Goal: Task Accomplishment & Management: Complete application form

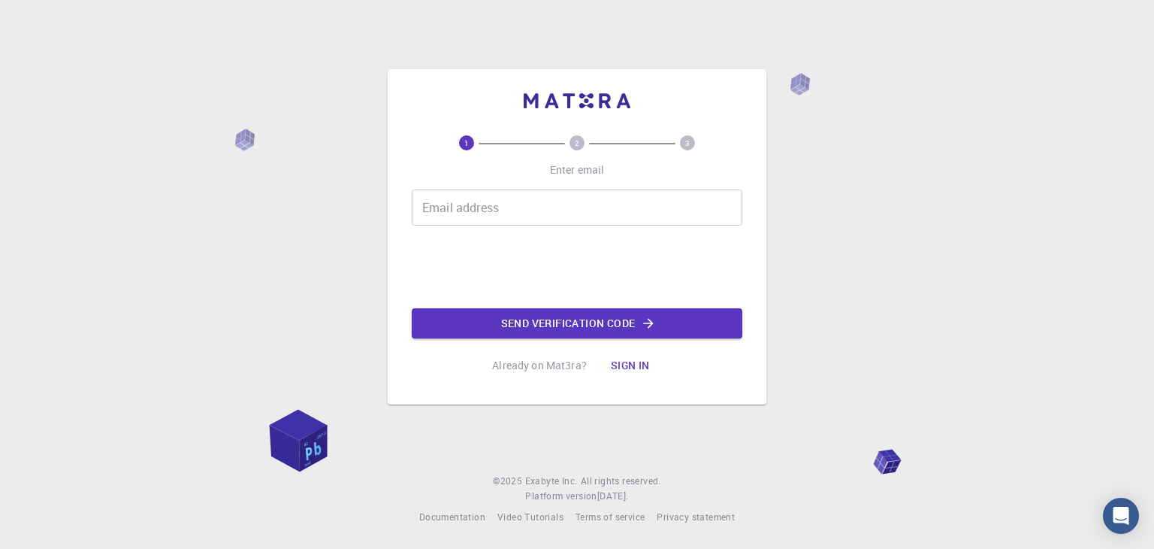
click at [467, 210] on input "Email address" at bounding box center [577, 207] width 331 height 36
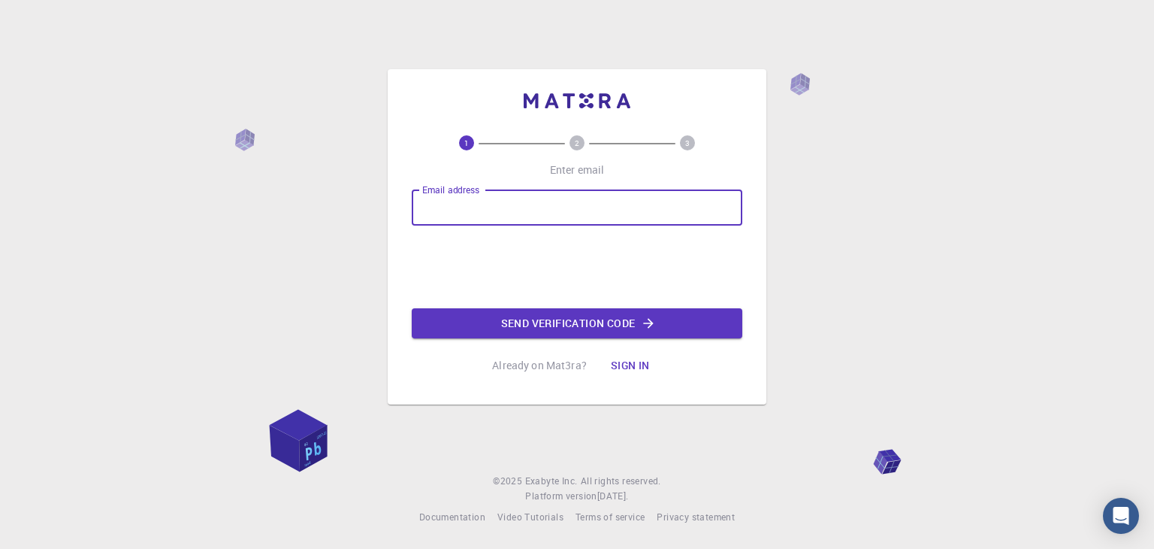
type input "[EMAIL_ADDRESS][DOMAIN_NAME]"
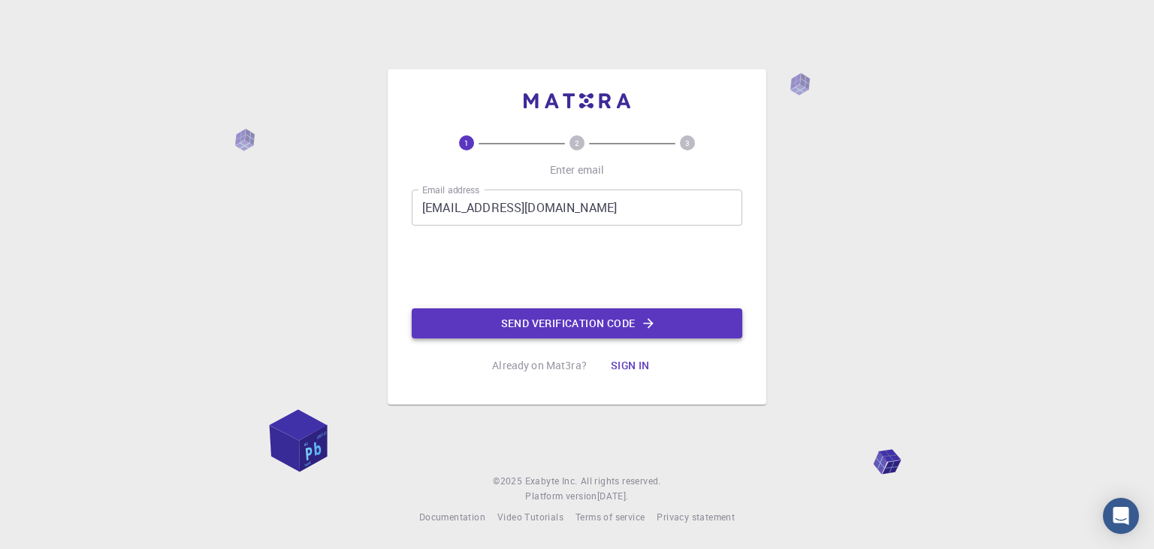
click at [513, 318] on button "Send verification code" at bounding box center [577, 323] width 331 height 30
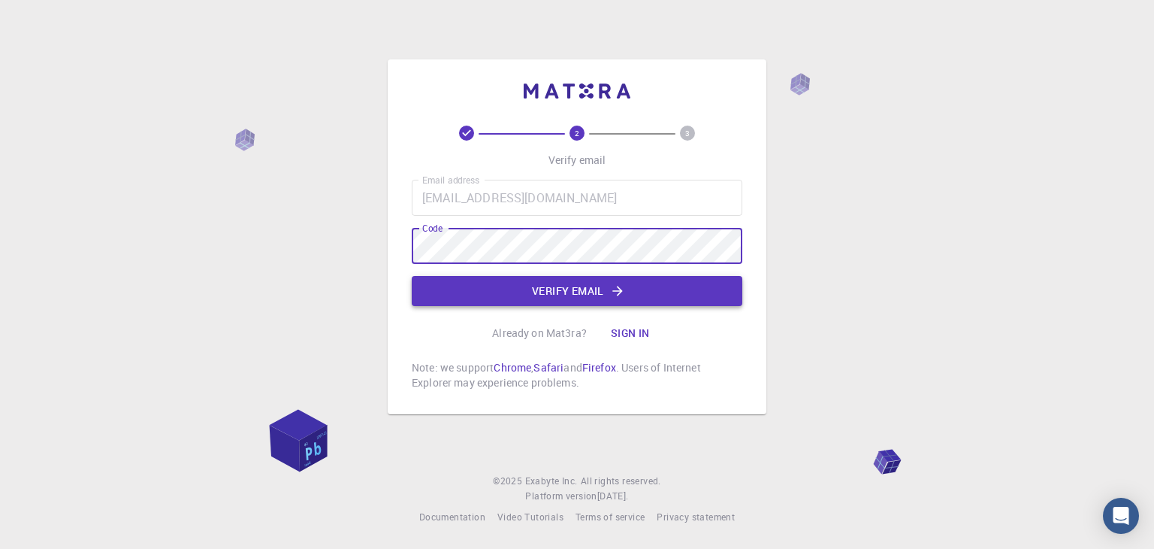
click at [517, 292] on button "Verify email" at bounding box center [577, 291] width 331 height 30
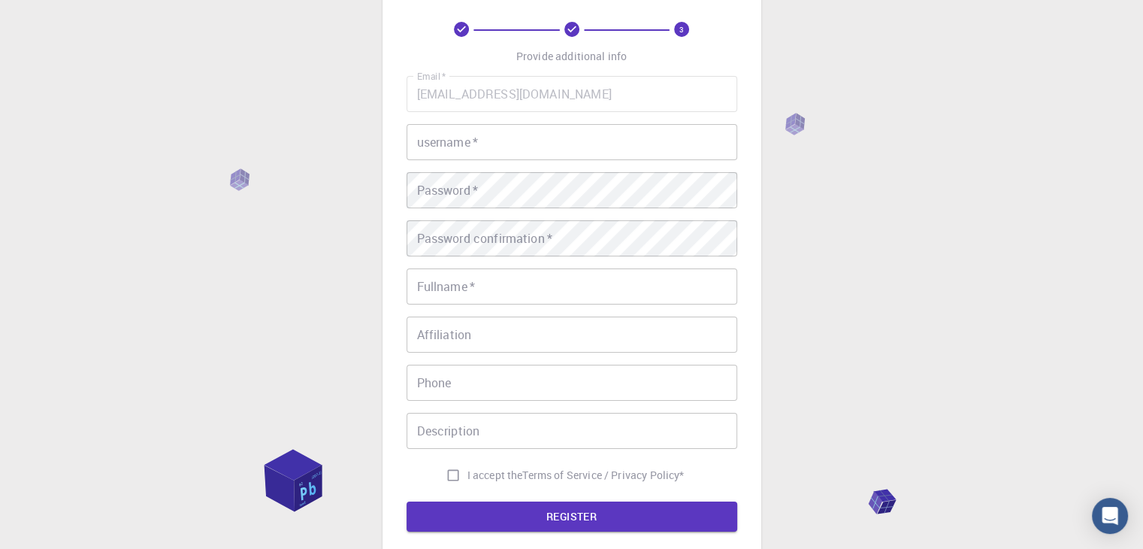
scroll to position [66, 0]
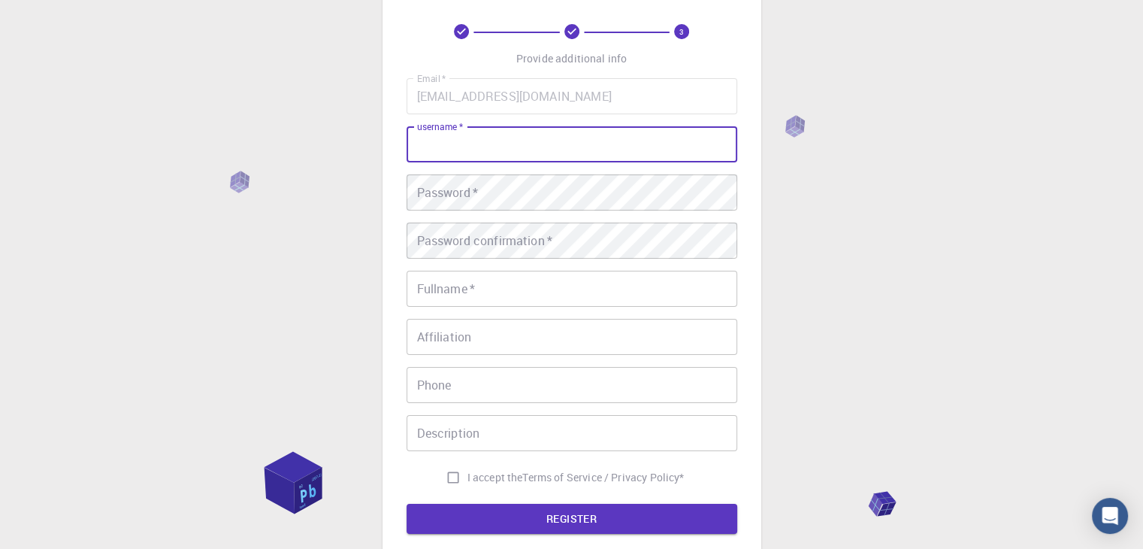
click at [447, 148] on input "username   *" at bounding box center [572, 144] width 331 height 36
click at [432, 144] on input "Pove" at bounding box center [572, 144] width 331 height 36
type input "Poove"
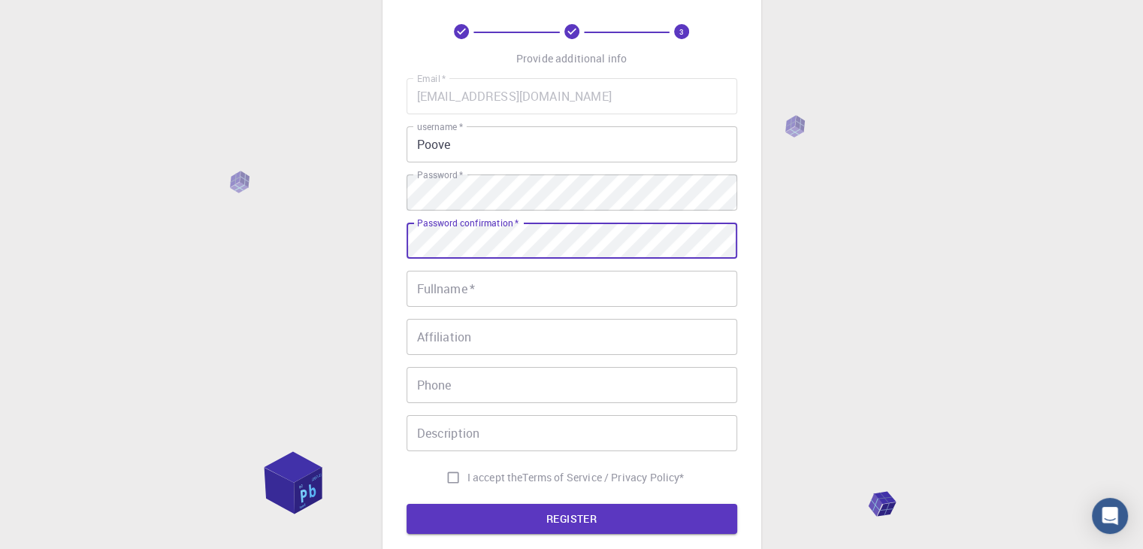
click at [451, 284] on input "Fullname   *" at bounding box center [572, 289] width 331 height 36
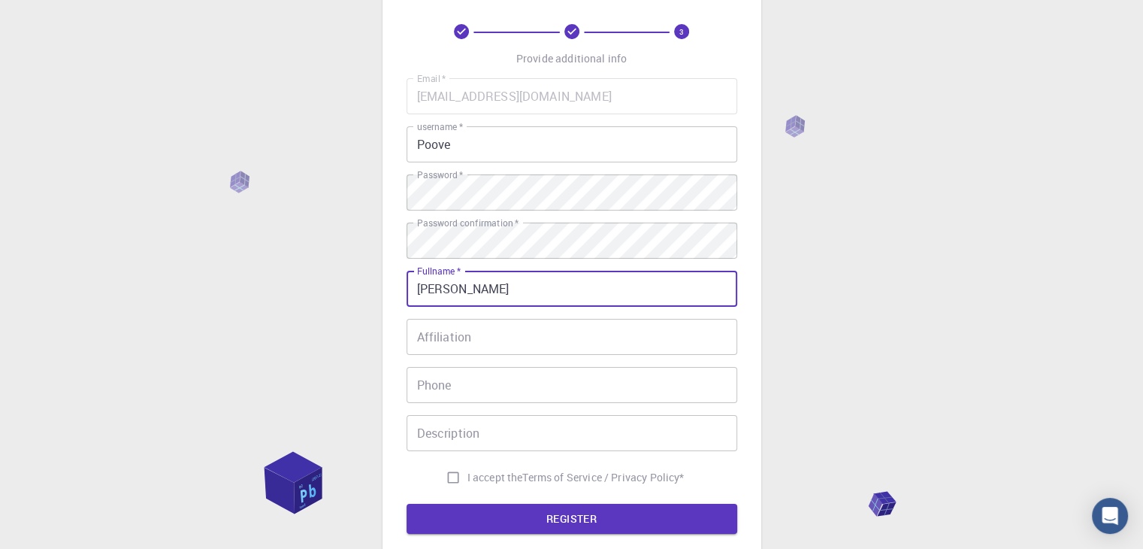
type input "[PERSON_NAME]"
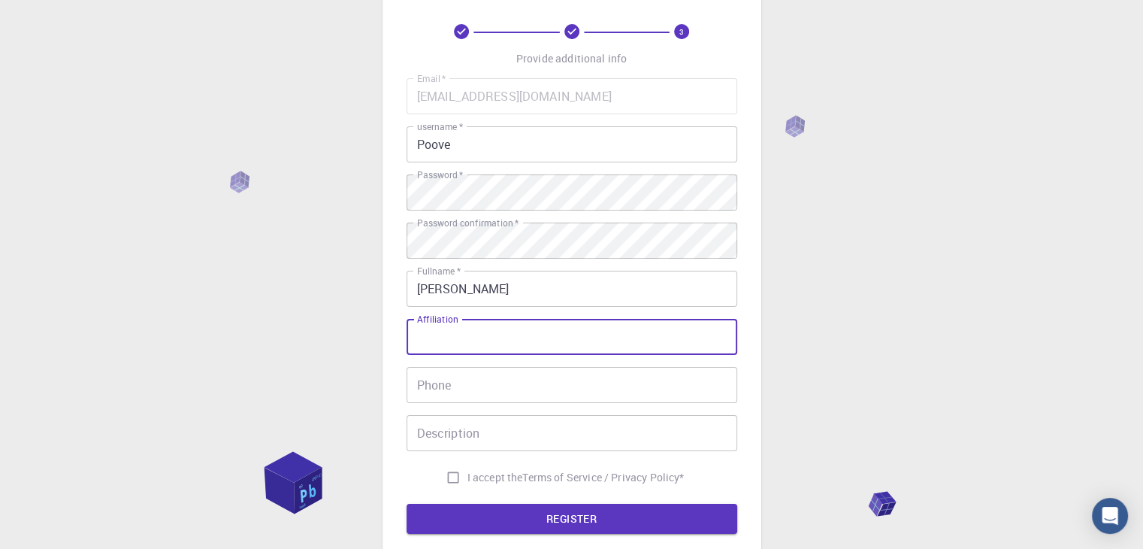
click at [445, 341] on input "Affiliation" at bounding box center [572, 337] width 331 height 36
type input "A"
click at [525, 339] on input "[PERSON_NAME] COllege of Engine" at bounding box center [572, 337] width 331 height 36
click at [610, 337] on input "K Ramakrishnan College of Engine" at bounding box center [572, 337] width 331 height 36
type input "K [GEOGRAPHIC_DATA], [GEOGRAPHIC_DATA]"
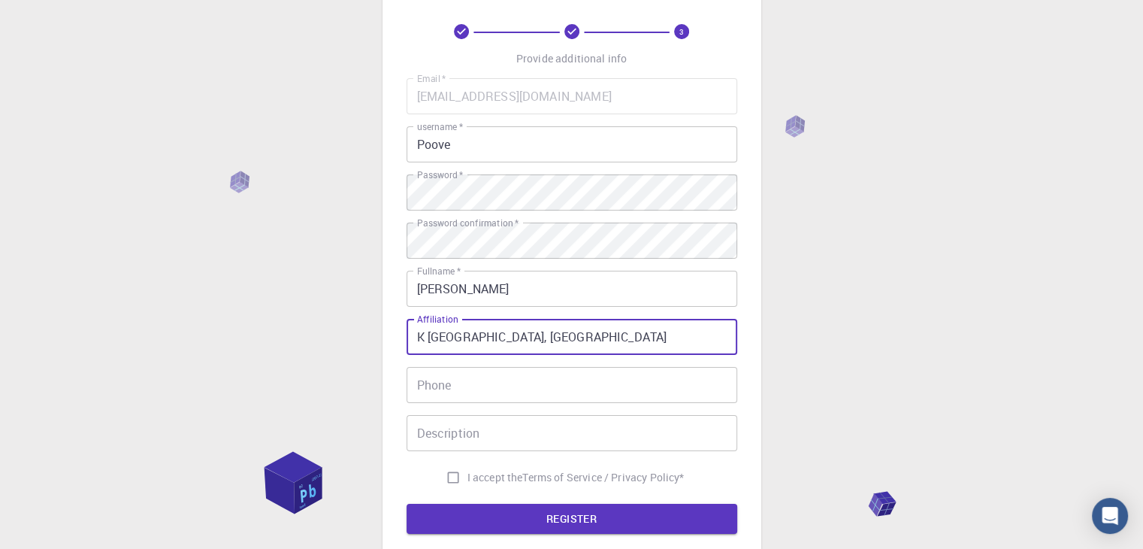
click at [464, 391] on input "Phone" at bounding box center [572, 385] width 331 height 36
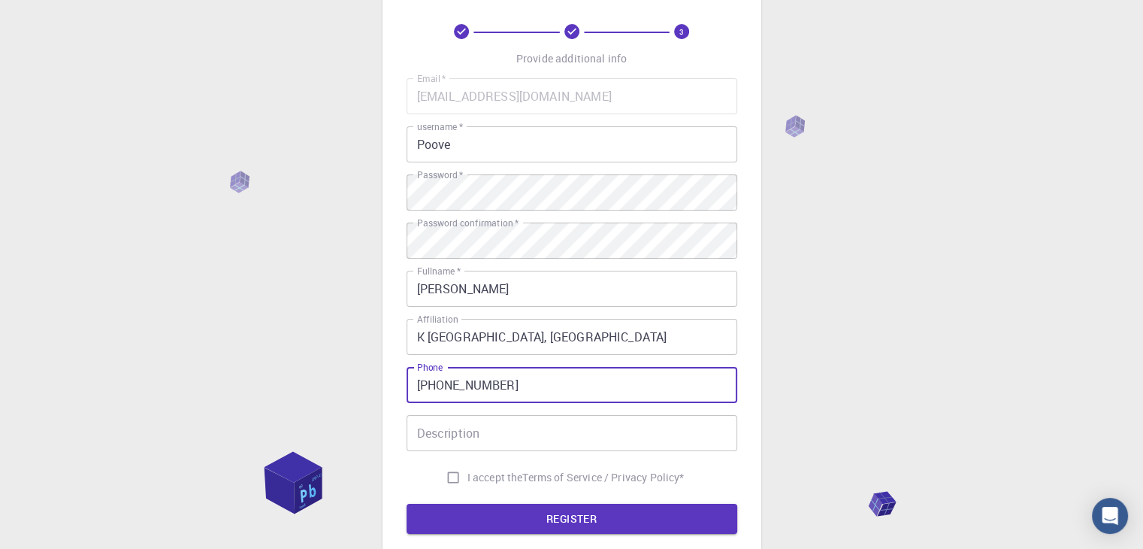
type input "[PHONE_NUMBER]"
click at [460, 432] on input "Description" at bounding box center [572, 433] width 331 height 36
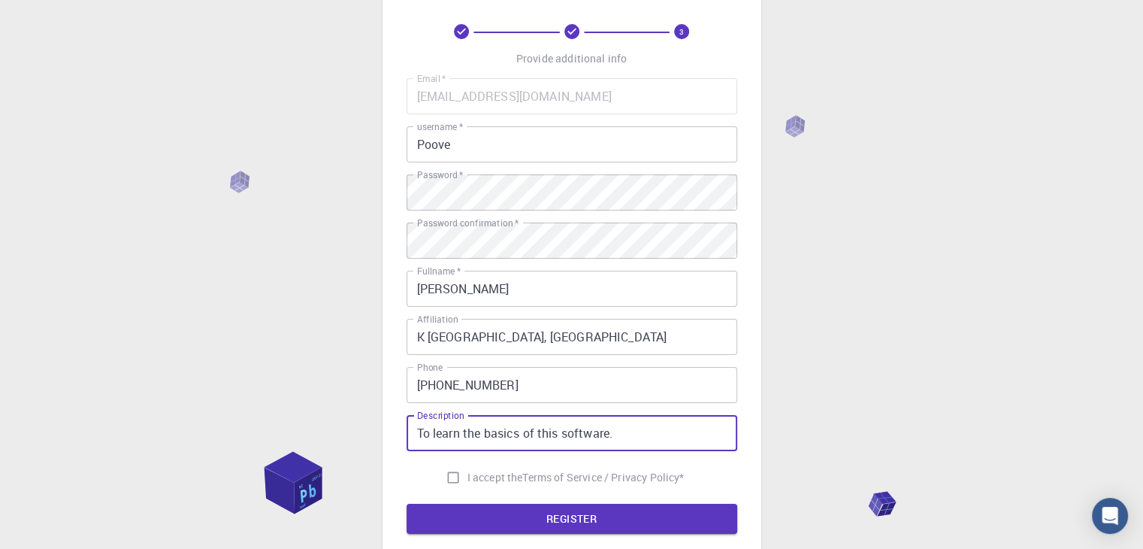
type input "To learn the basics of this software."
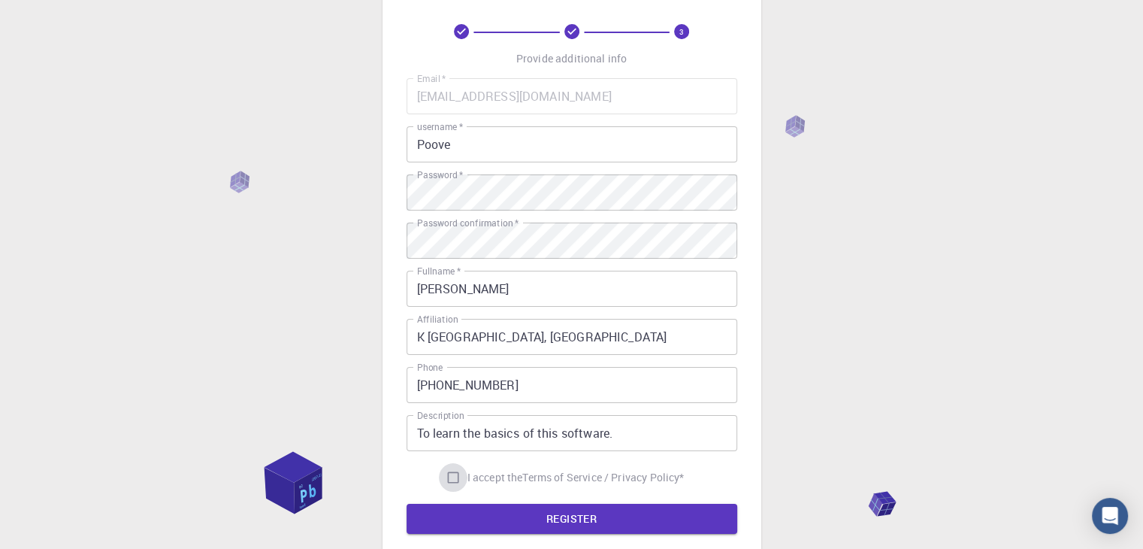
click at [445, 476] on input "I accept the Terms of Service / Privacy Policy *" at bounding box center [453, 477] width 29 height 29
checkbox input "true"
click at [523, 506] on button "REGISTER" at bounding box center [572, 518] width 331 height 30
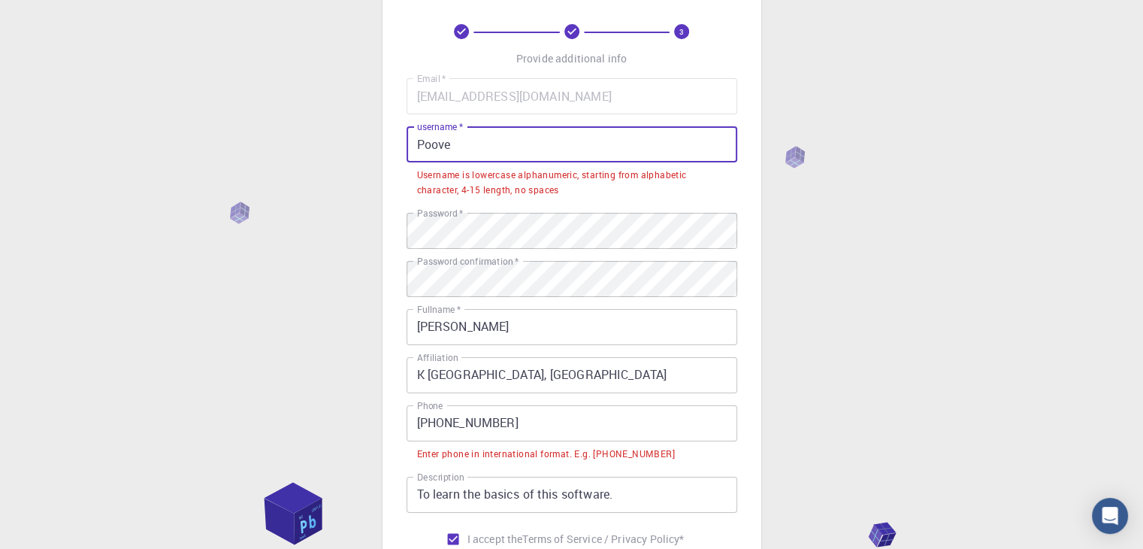
click at [457, 145] on input "Poove" at bounding box center [572, 144] width 331 height 36
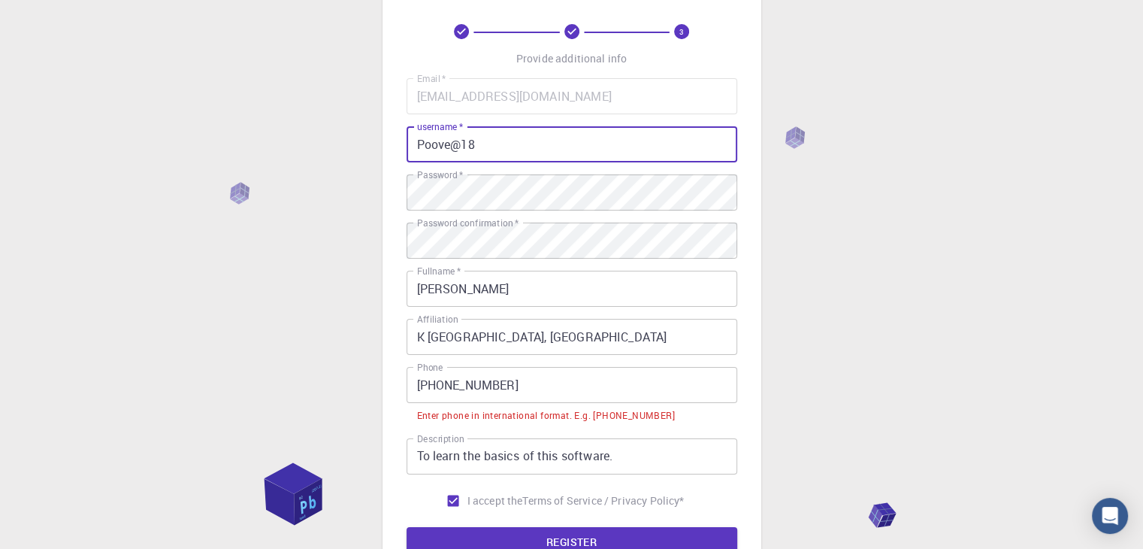
type input "Poove@18"
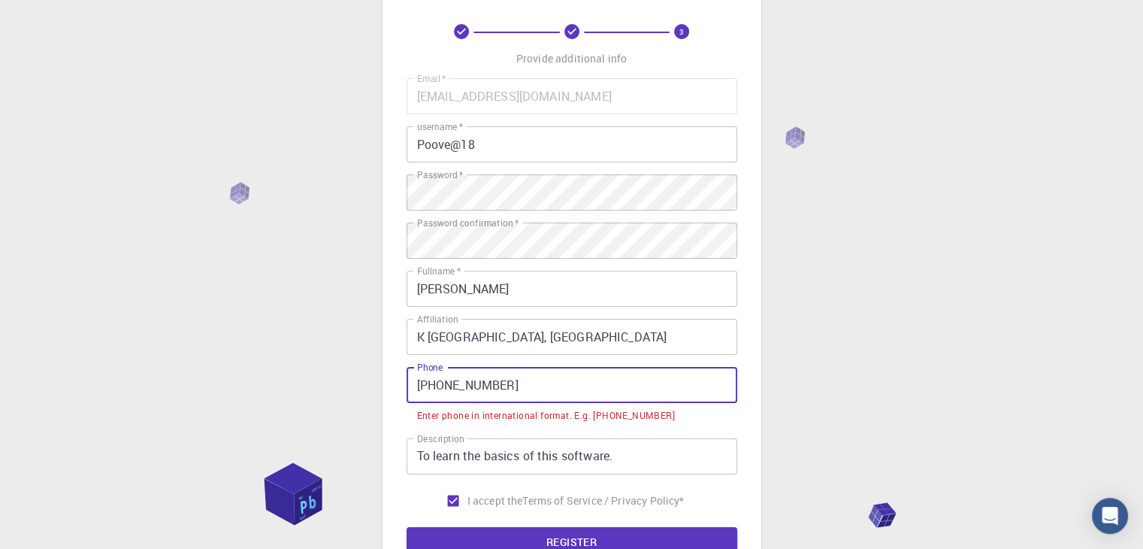
click at [436, 389] on input "[PHONE_NUMBER]" at bounding box center [572, 385] width 331 height 36
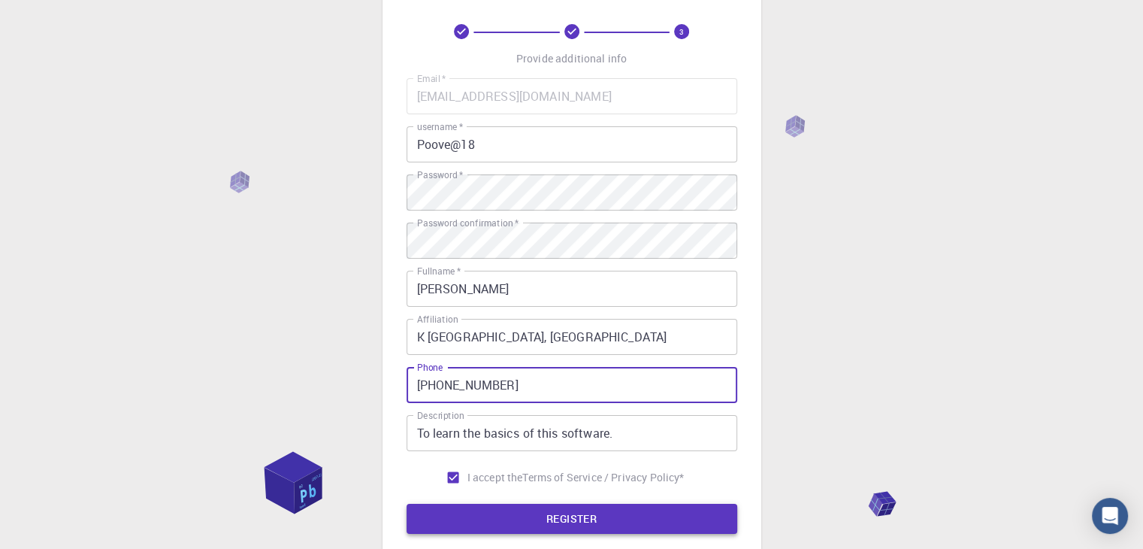
type input "[PHONE_NUMBER]"
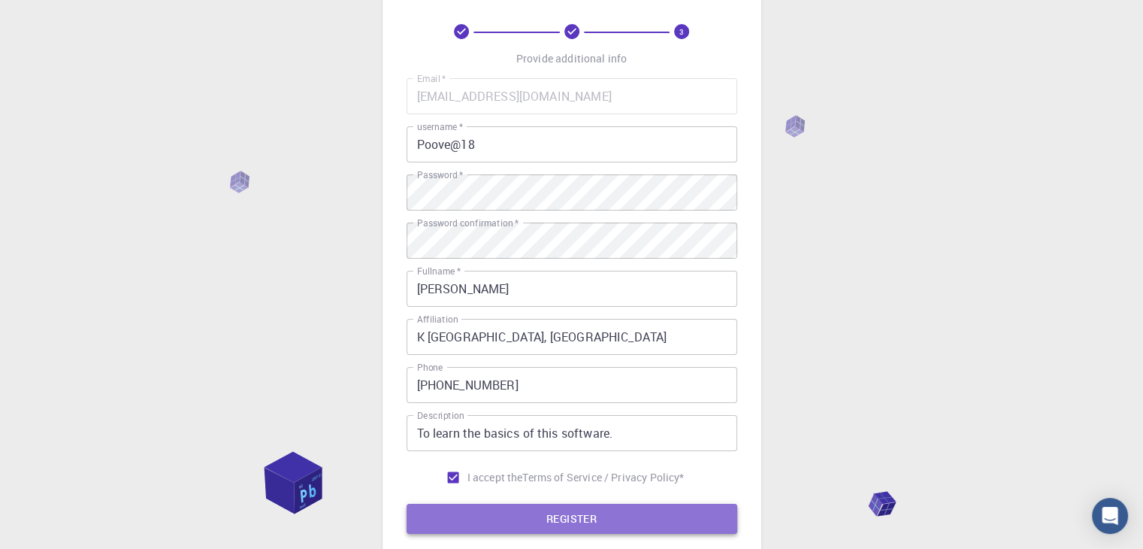
click at [538, 520] on button "REGISTER" at bounding box center [572, 518] width 331 height 30
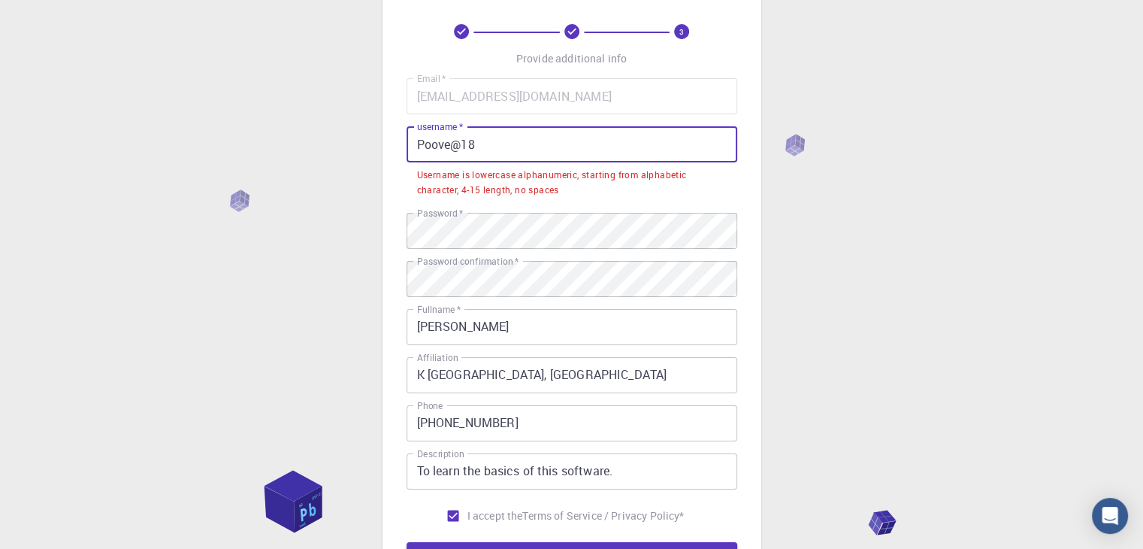
click at [458, 145] on input "Poove@18" at bounding box center [572, 144] width 331 height 36
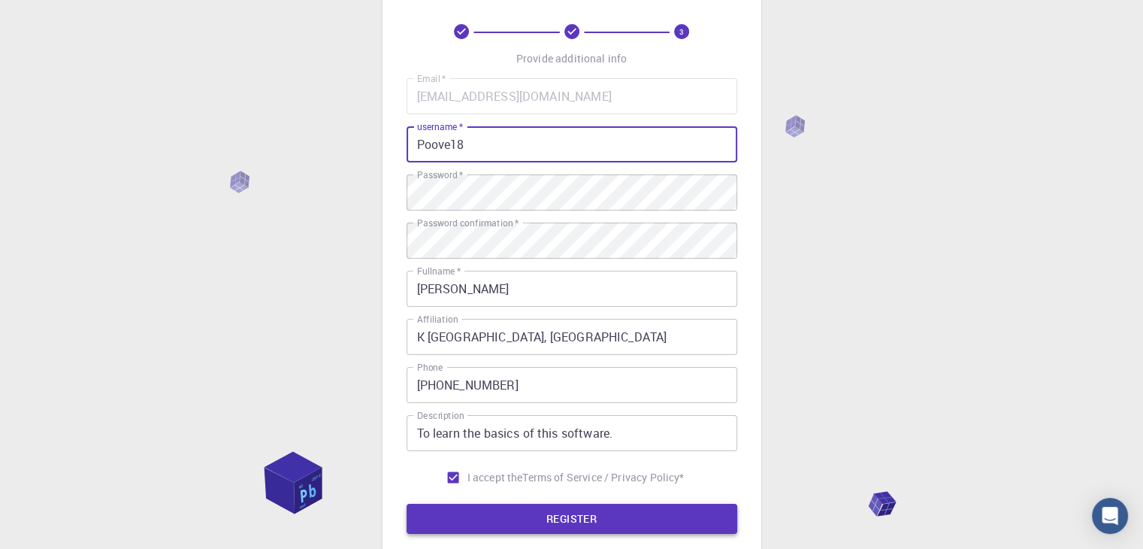
click at [468, 515] on button "REGISTER" at bounding box center [572, 518] width 331 height 30
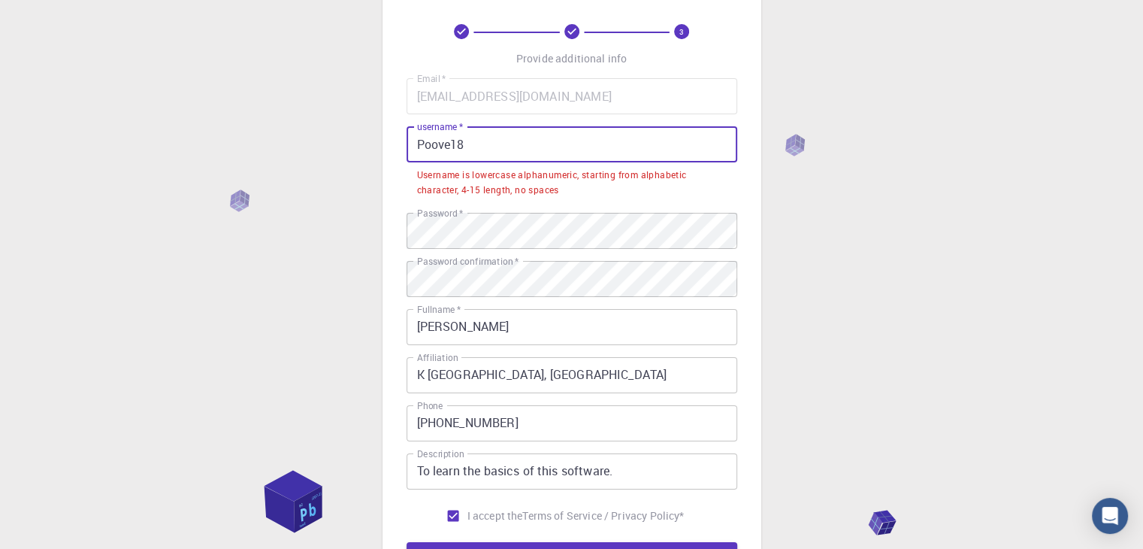
click at [422, 145] on input "Poove18" at bounding box center [572, 144] width 331 height 36
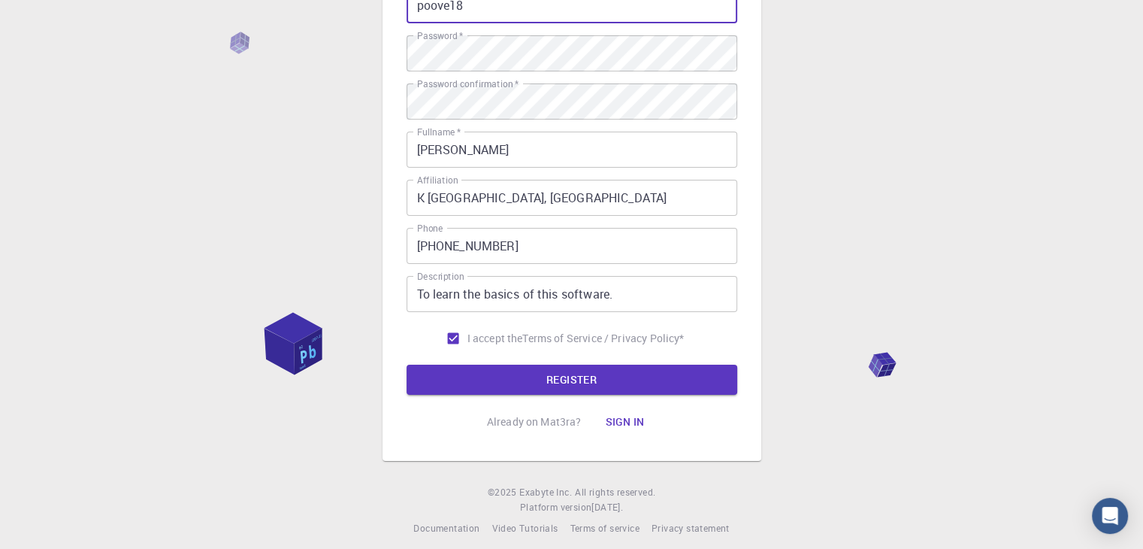
scroll to position [216, 0]
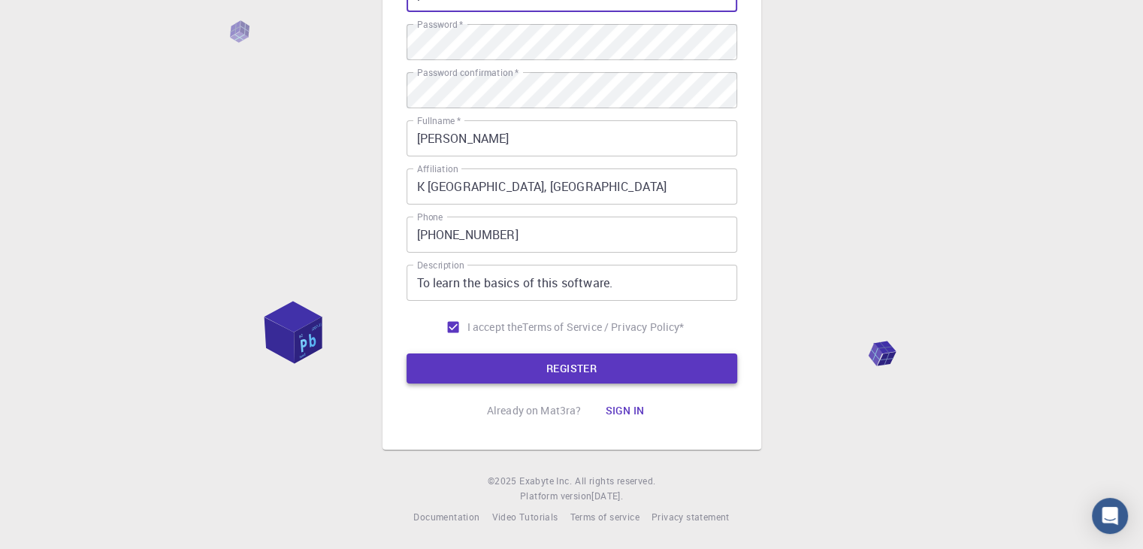
type input "poove18"
click at [558, 364] on button "REGISTER" at bounding box center [572, 368] width 331 height 30
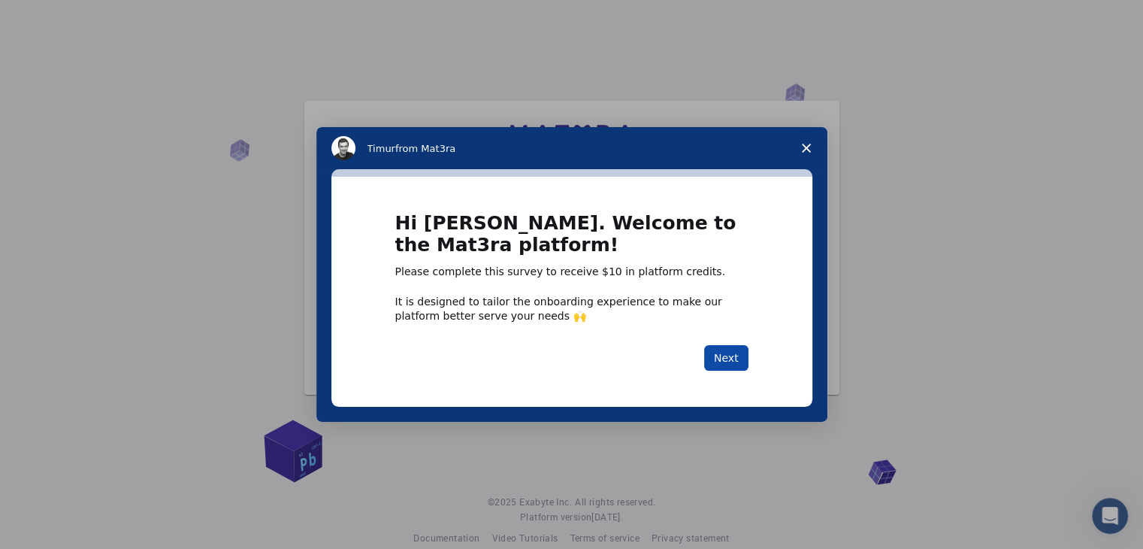
click at [722, 352] on button "Next" at bounding box center [726, 358] width 44 height 26
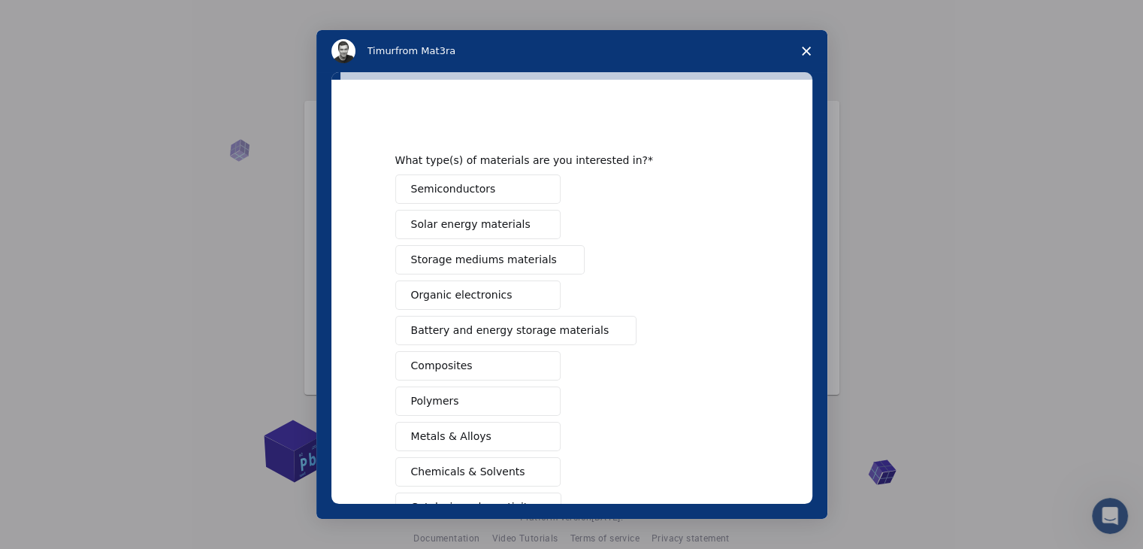
scroll to position [75, 0]
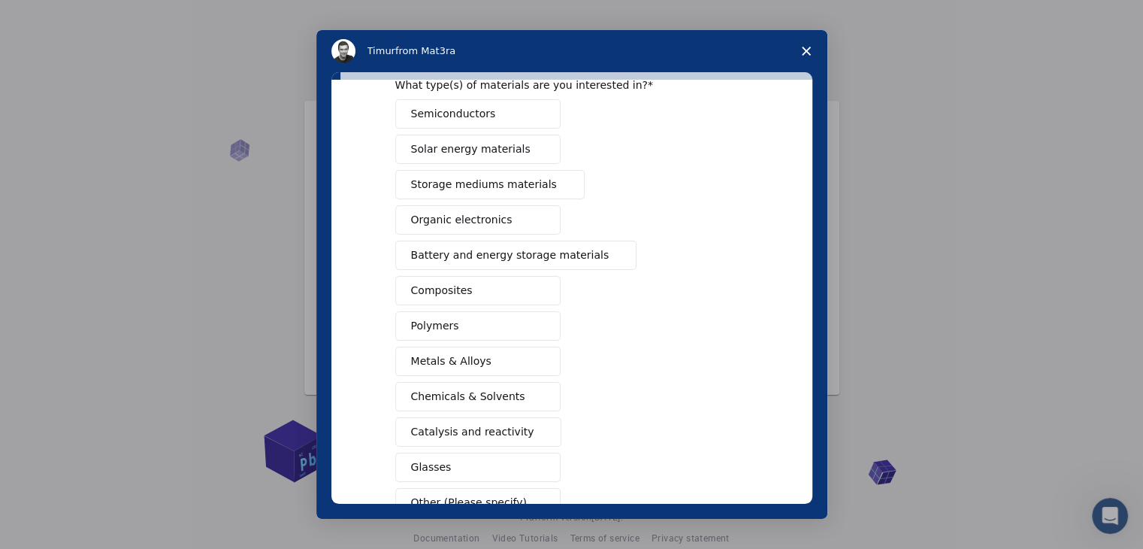
click at [483, 393] on span "Chemicals & Solvents" at bounding box center [468, 396] width 114 height 16
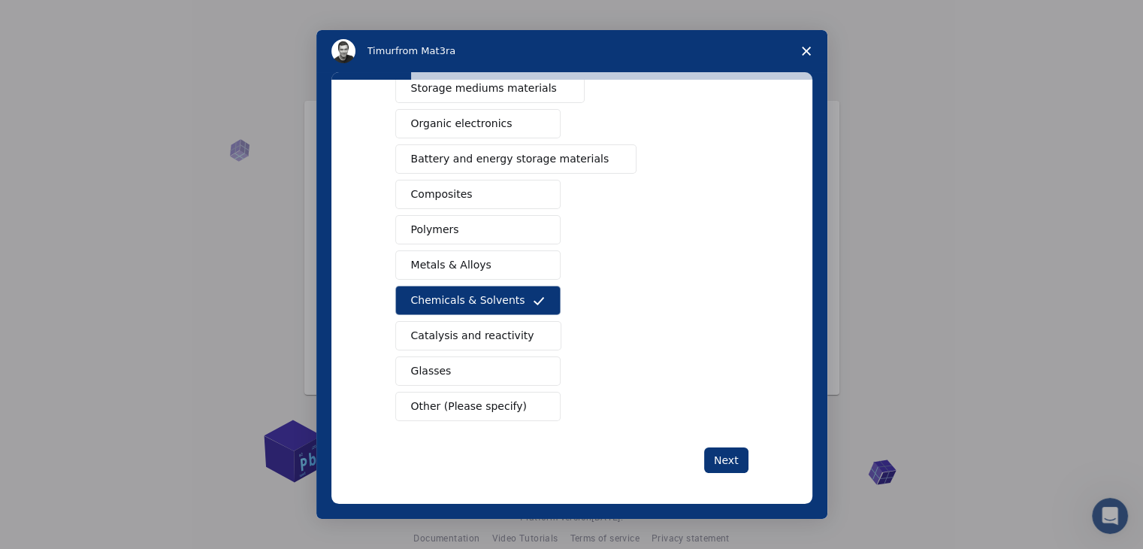
scroll to position [173, 0]
click at [493, 326] on span "Catalysis and reactivity" at bounding box center [472, 334] width 123 height 16
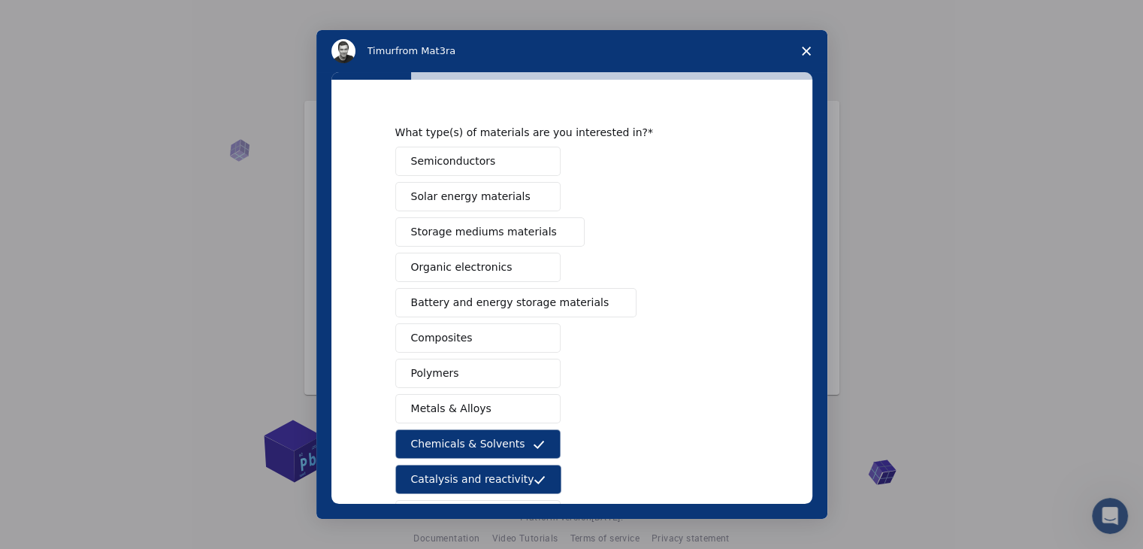
scroll to position [23, 0]
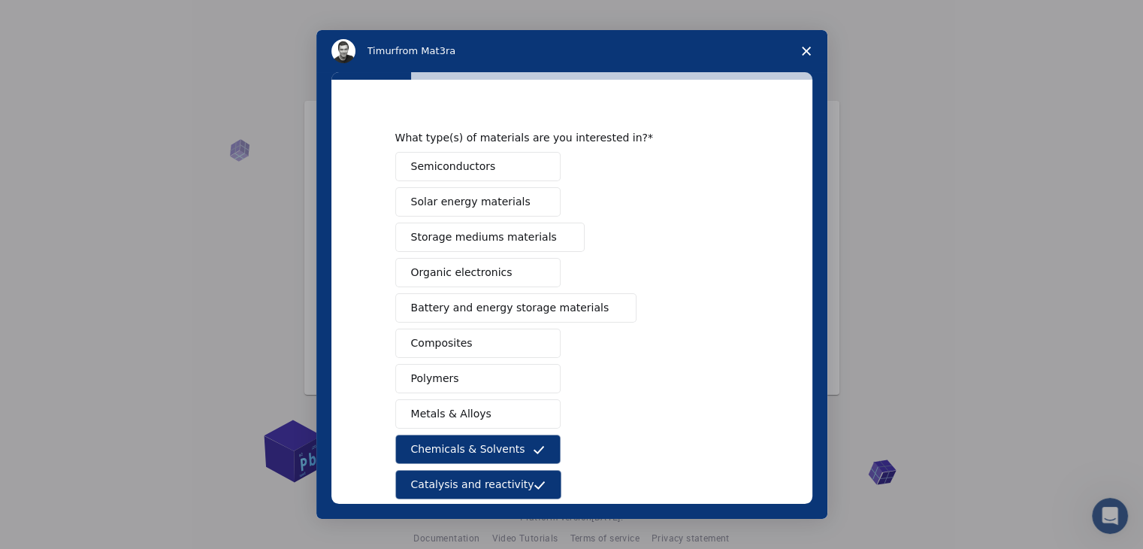
click at [514, 271] on button "Organic electronics" at bounding box center [477, 272] width 165 height 29
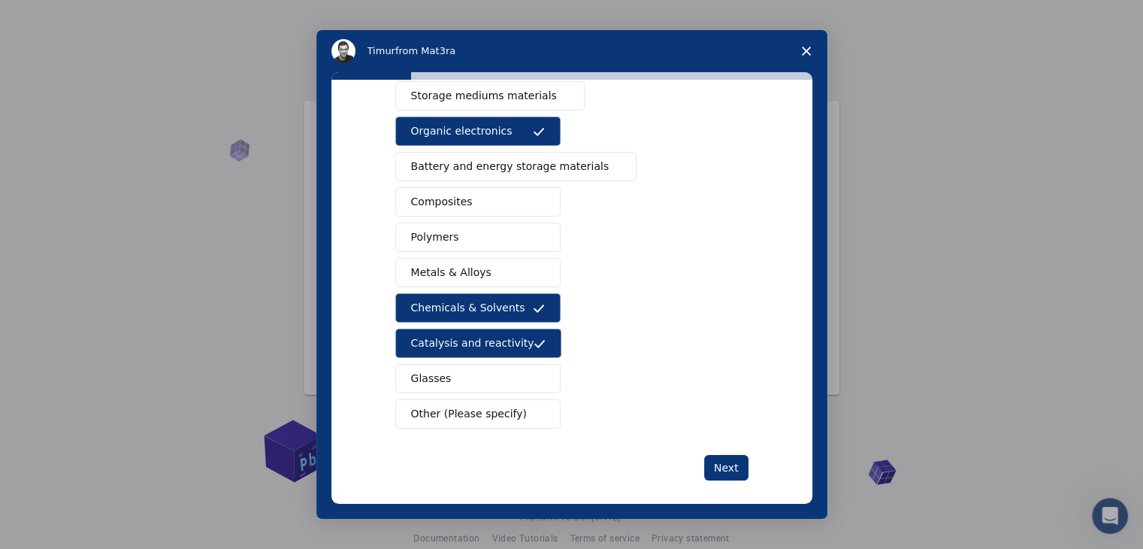
scroll to position [173, 0]
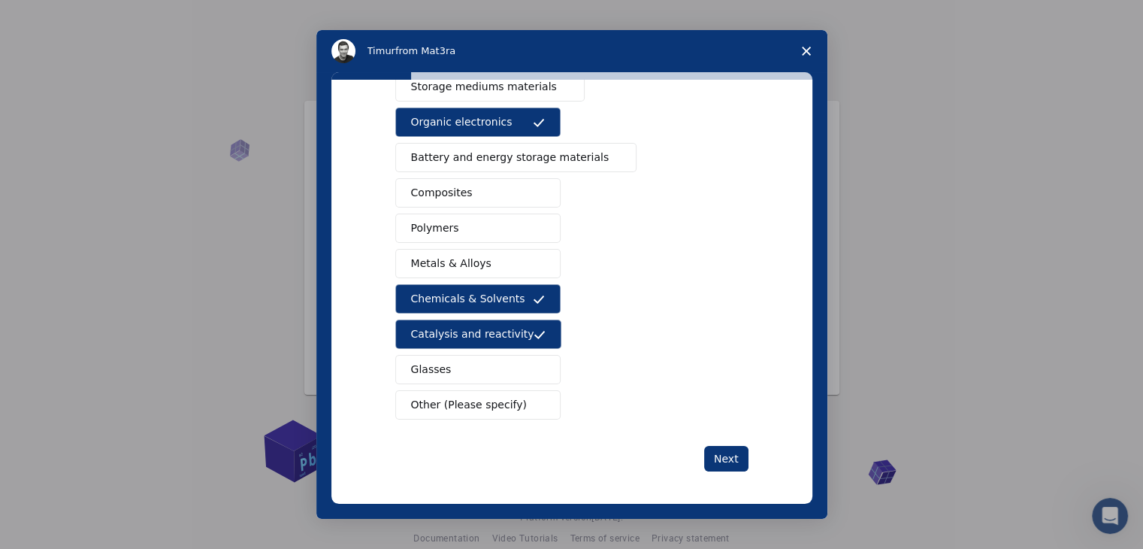
click at [443, 397] on span "Other (Please specify)" at bounding box center [469, 405] width 116 height 16
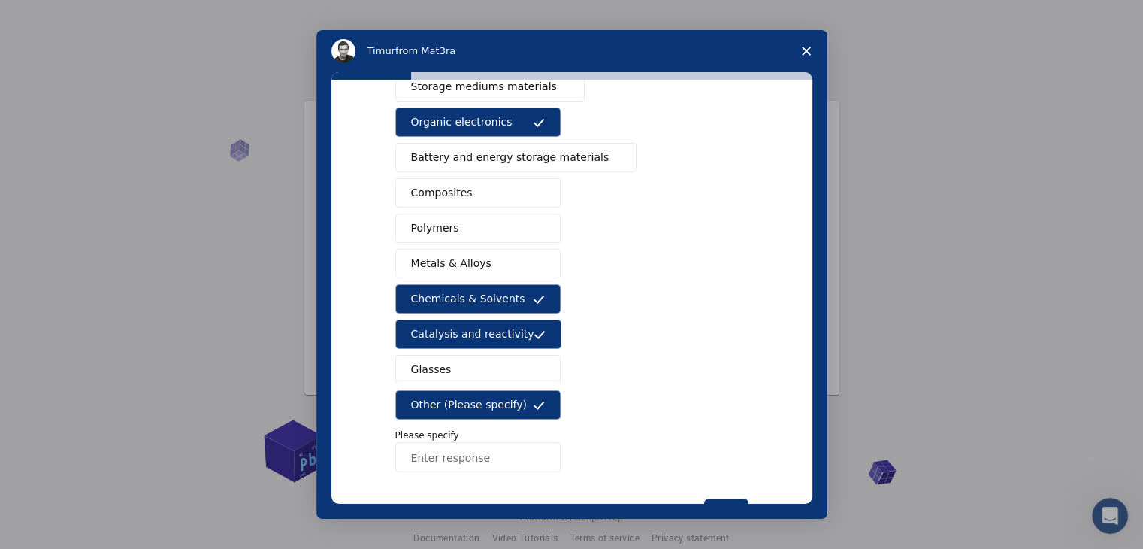
click at [448, 455] on input "Enter response" at bounding box center [477, 457] width 165 height 30
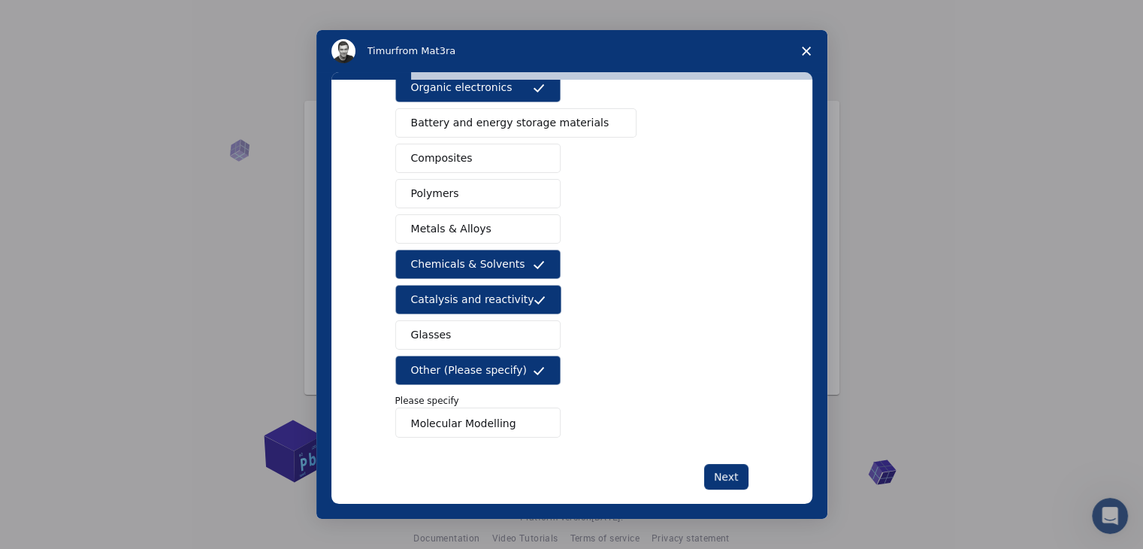
scroll to position [225, 0]
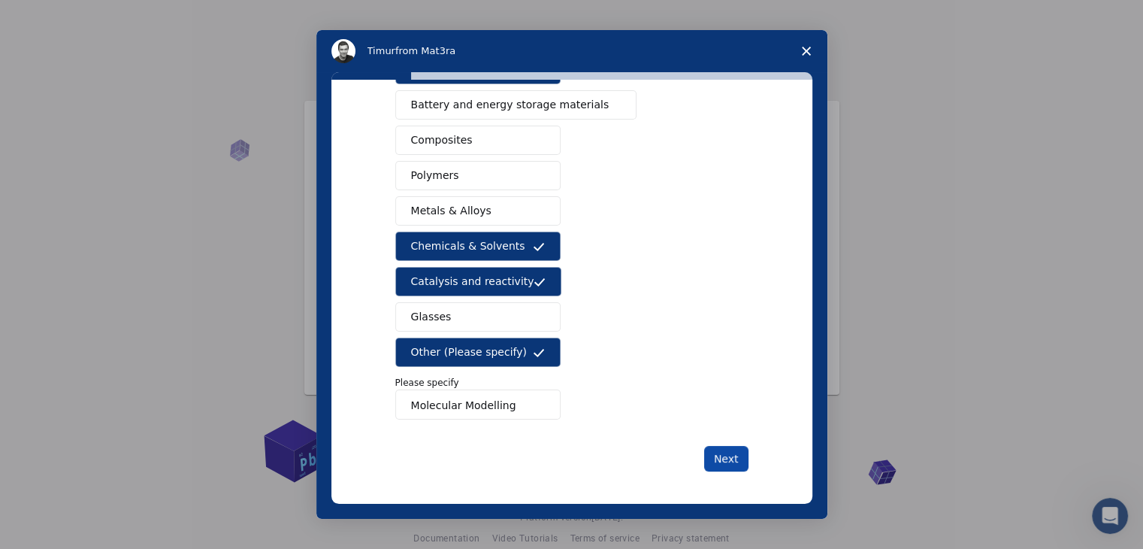
type input "Molecular Modelling"
click at [721, 452] on button "Next" at bounding box center [726, 459] width 44 height 26
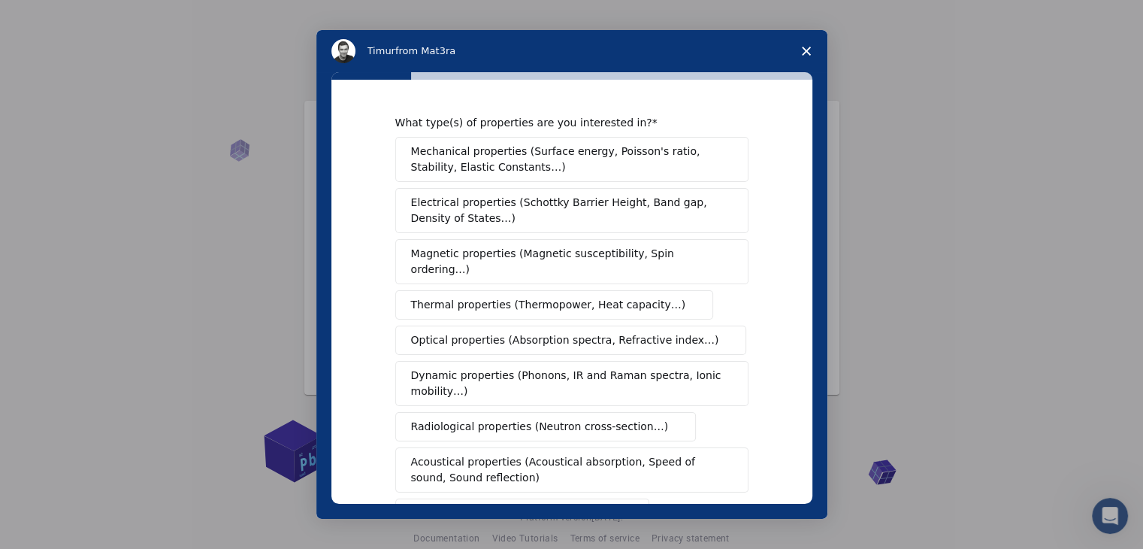
click at [493, 154] on span "Mechanical properties (Surface energy, Poisson's ratio, Stability, Elastic Cons…" at bounding box center [567, 160] width 313 height 32
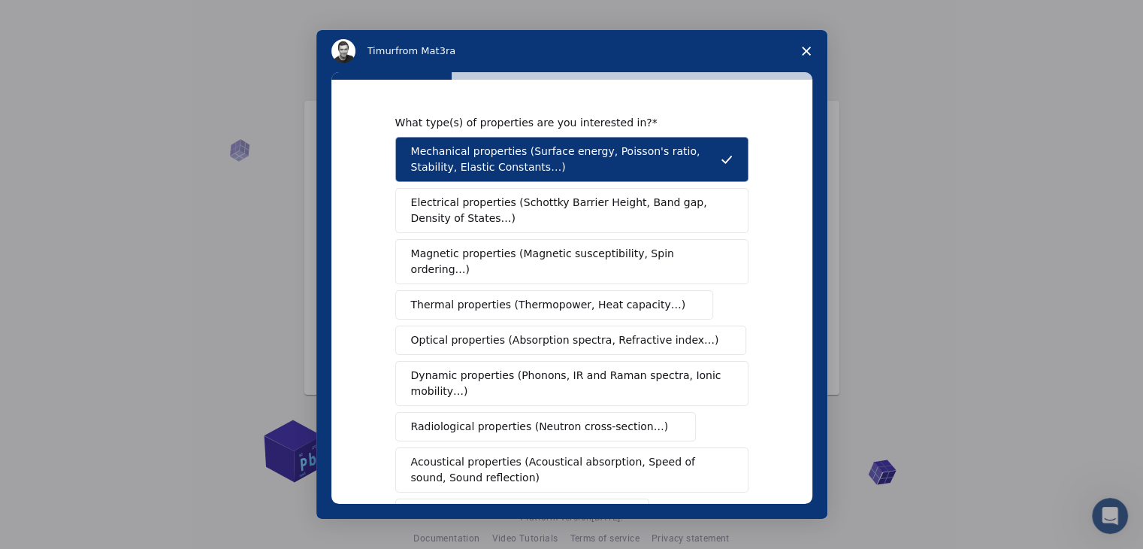
click at [510, 206] on span "Electrical properties (Schottky Barrier Height, Band gap, Density of States…)" at bounding box center [567, 211] width 313 height 32
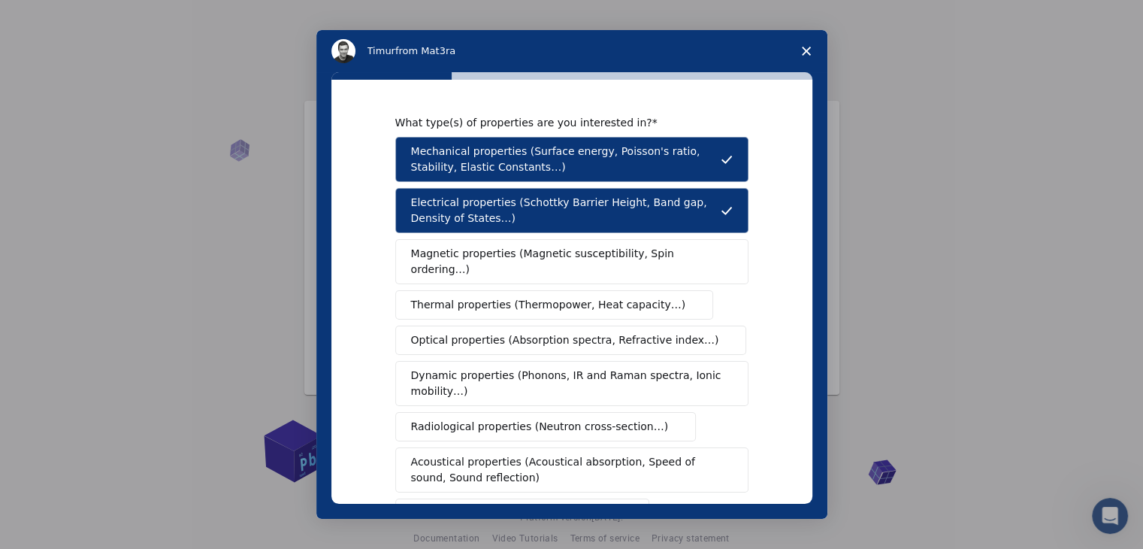
scroll to position [75, 0]
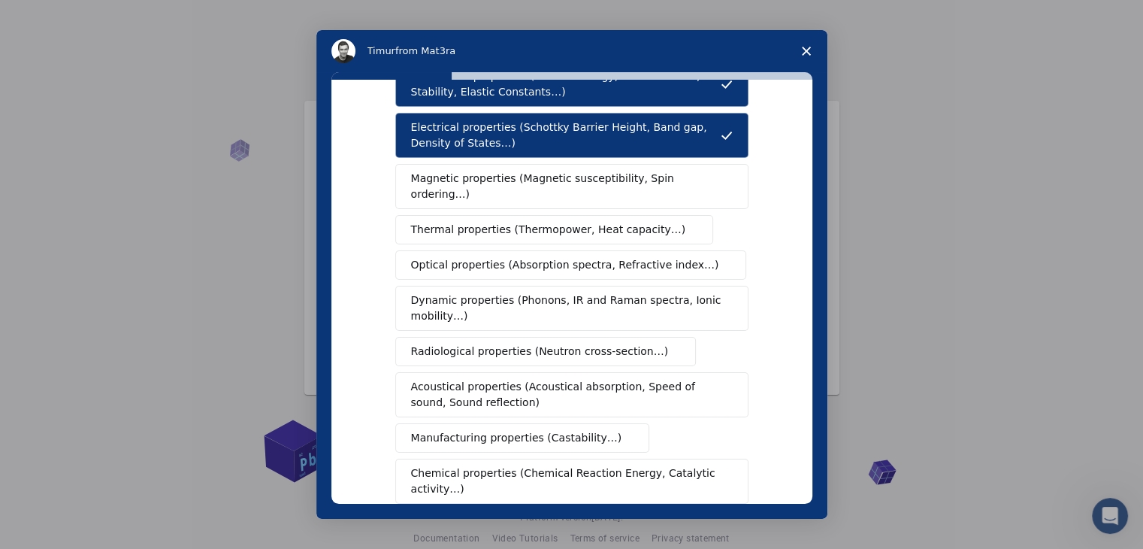
click at [491, 292] on span "Dynamic properties (Phonons, IR and Raman spectra, Ionic mobility…)" at bounding box center [567, 308] width 312 height 32
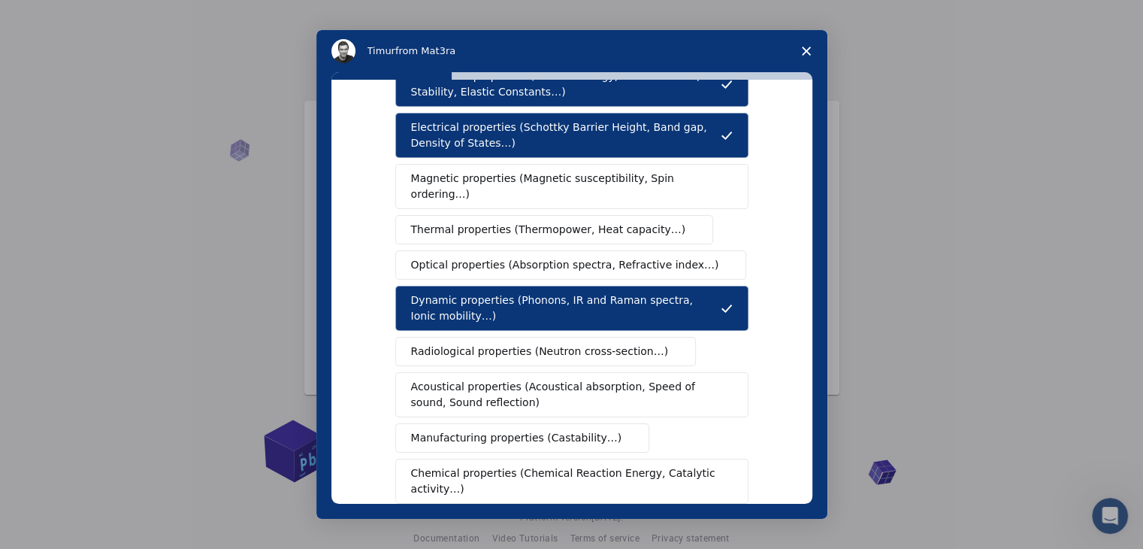
click at [481, 343] on span "Radiological properties (Neutron cross-section…)" at bounding box center [540, 351] width 258 height 16
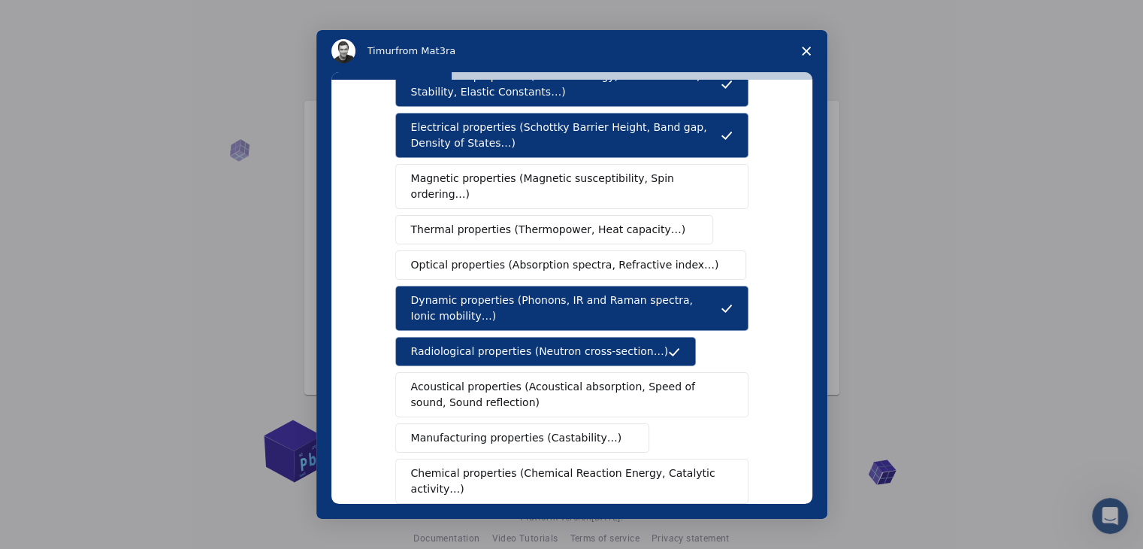
scroll to position [150, 0]
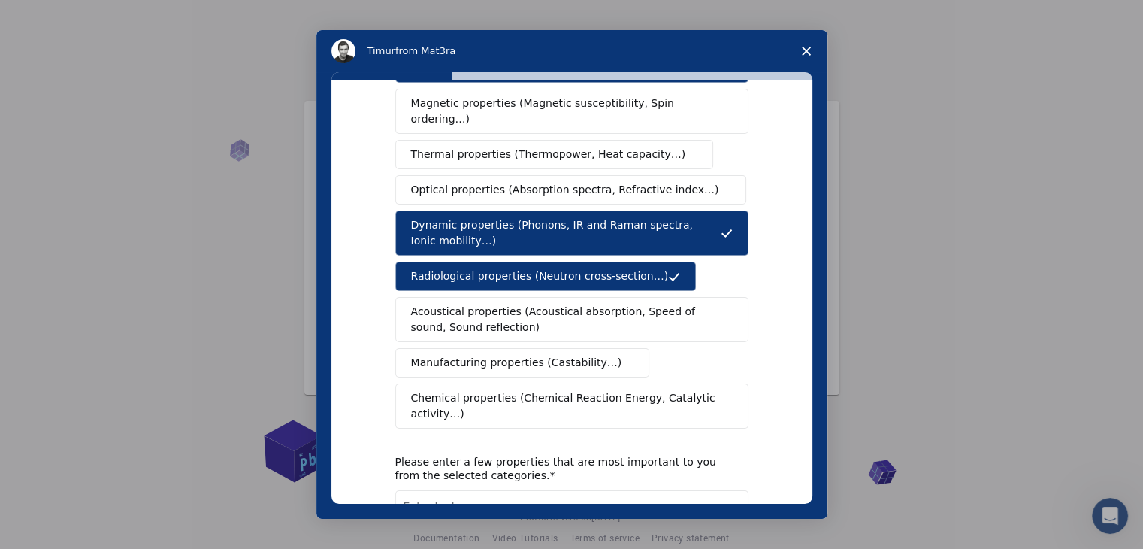
click at [490, 390] on span "Chemical properties (Chemical Reaction Energy, Catalytic activity…)" at bounding box center [566, 406] width 311 height 32
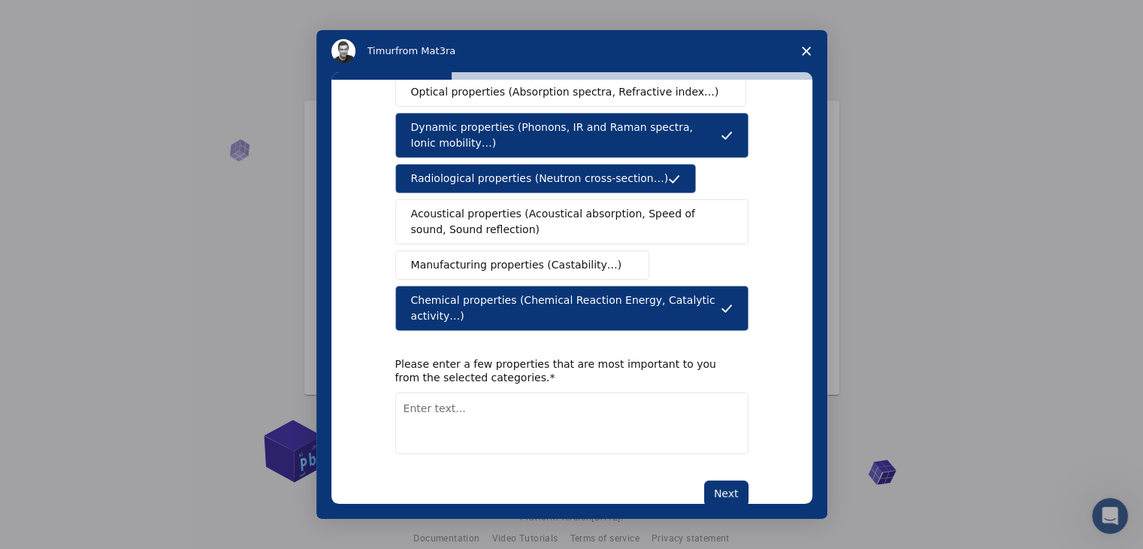
scroll to position [251, 0]
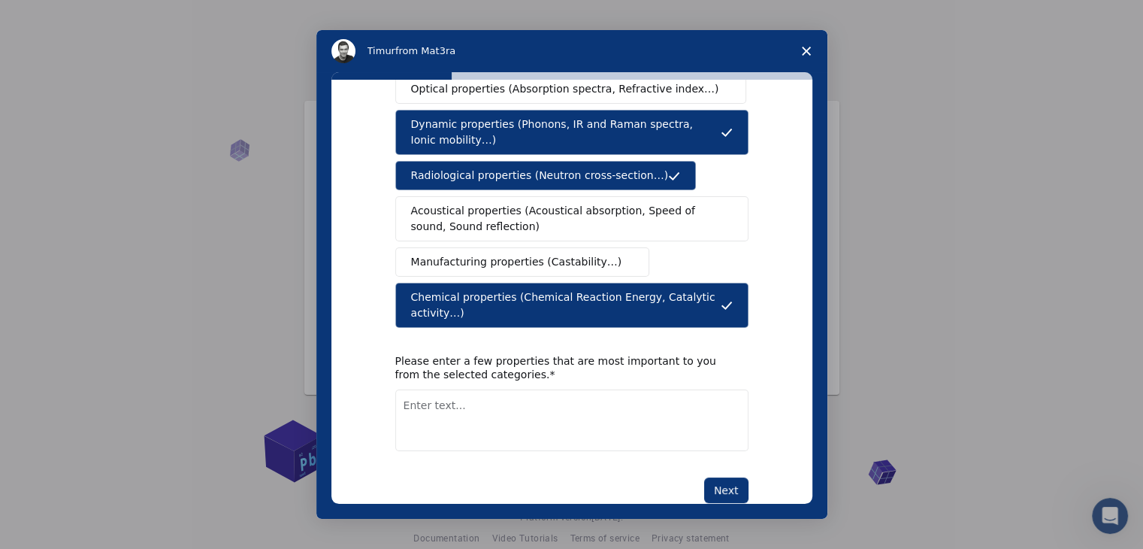
click at [418, 389] on textarea "Enter text..." at bounding box center [571, 420] width 353 height 62
drag, startPoint x: 568, startPoint y: 370, endPoint x: 584, endPoint y: 388, distance: 24.0
click at [573, 389] on textarea "Electronic properties and arrangemewnts" at bounding box center [571, 420] width 353 height 62
click at [597, 389] on textarea "Electronic properties and arrangements" at bounding box center [571, 420] width 353 height 62
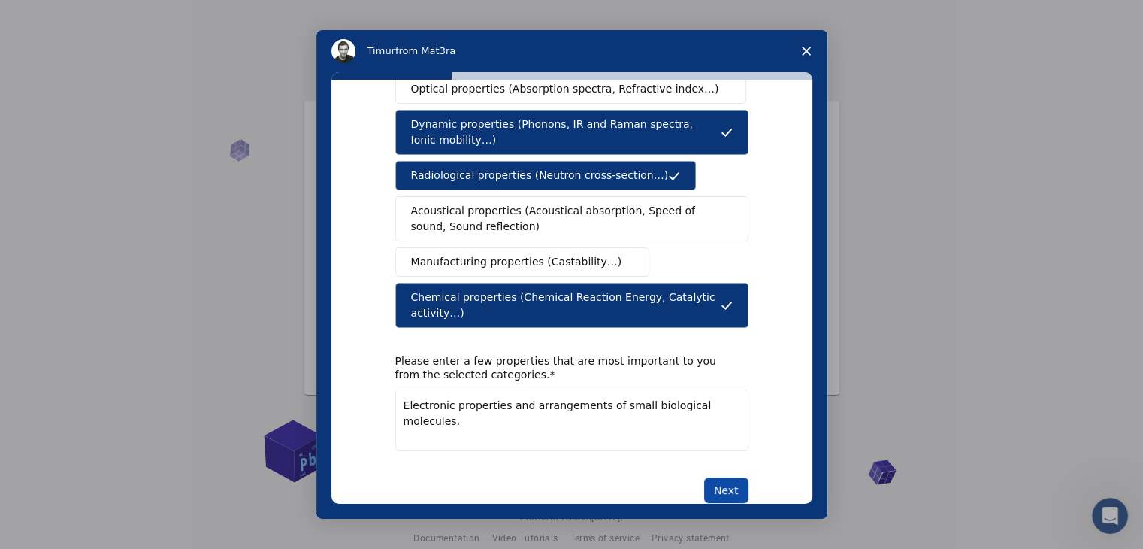
type textarea "Electronic properties and arrangements of small biological molecules."
click at [717, 477] on button "Next" at bounding box center [726, 490] width 44 height 26
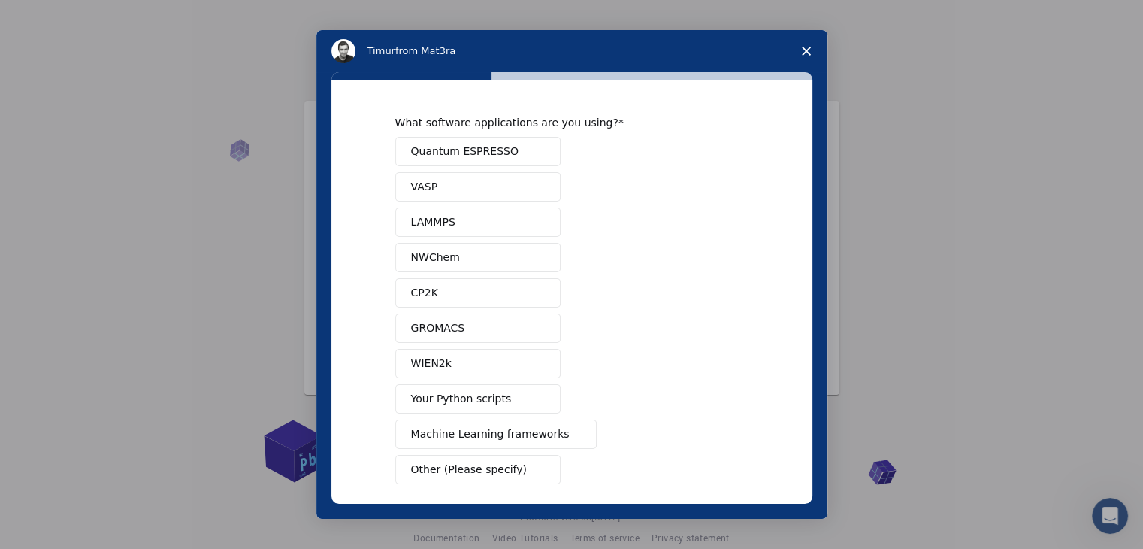
click at [496, 154] on span "Quantum ESPRESSO" at bounding box center [464, 152] width 107 height 16
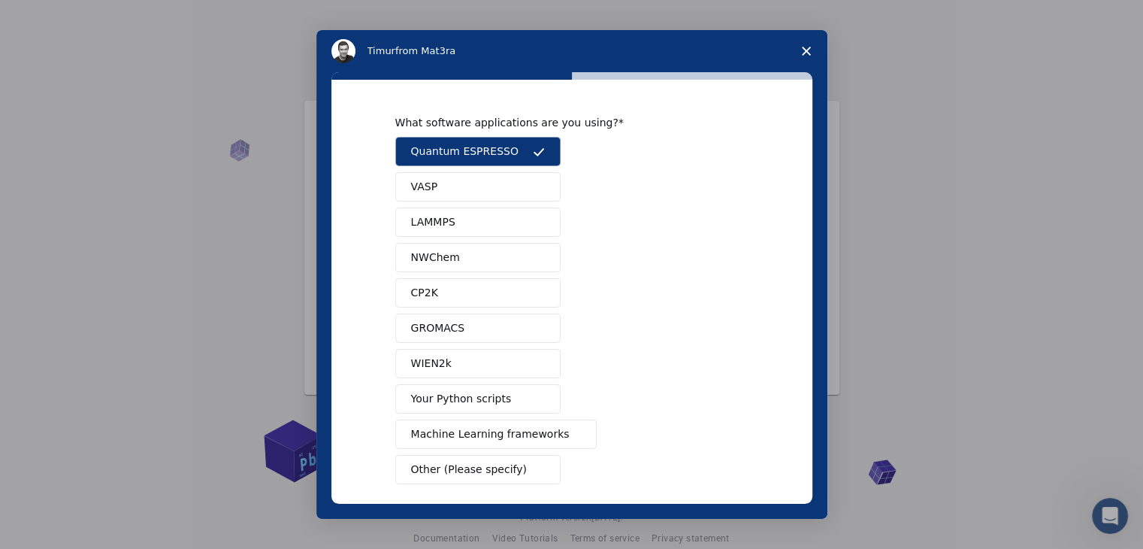
click at [440, 190] on button "VASP" at bounding box center [477, 186] width 165 height 29
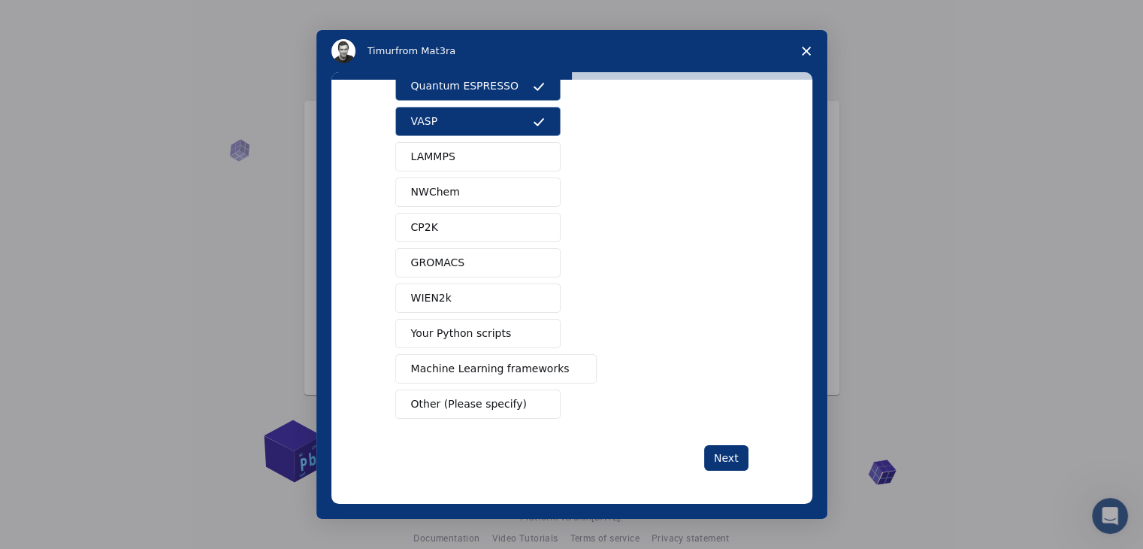
click at [441, 366] on span "Machine Learning frameworks" at bounding box center [490, 369] width 159 height 16
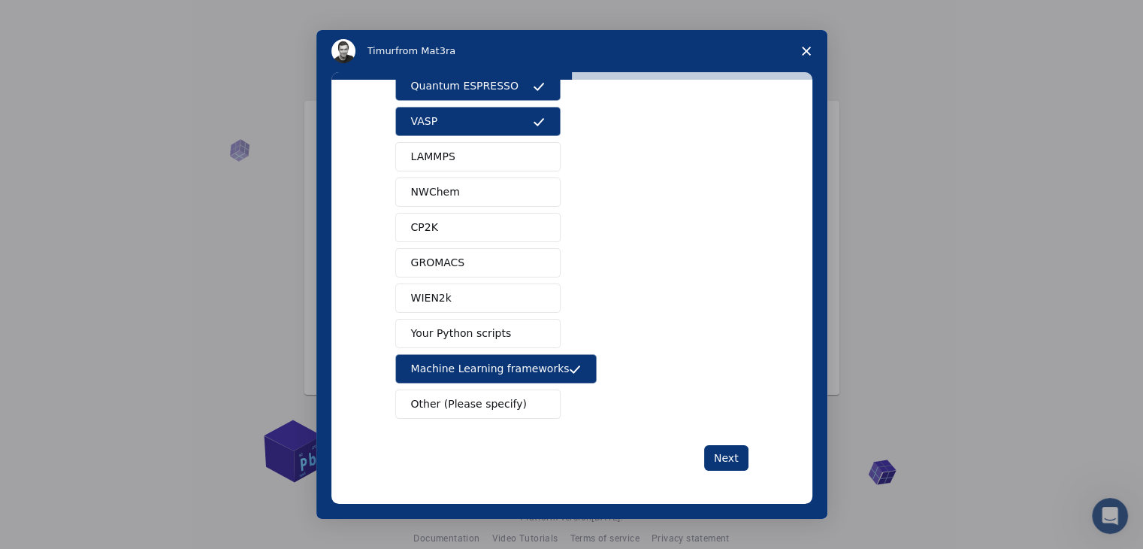
click at [446, 396] on span "Other (Please specify)" at bounding box center [469, 404] width 116 height 16
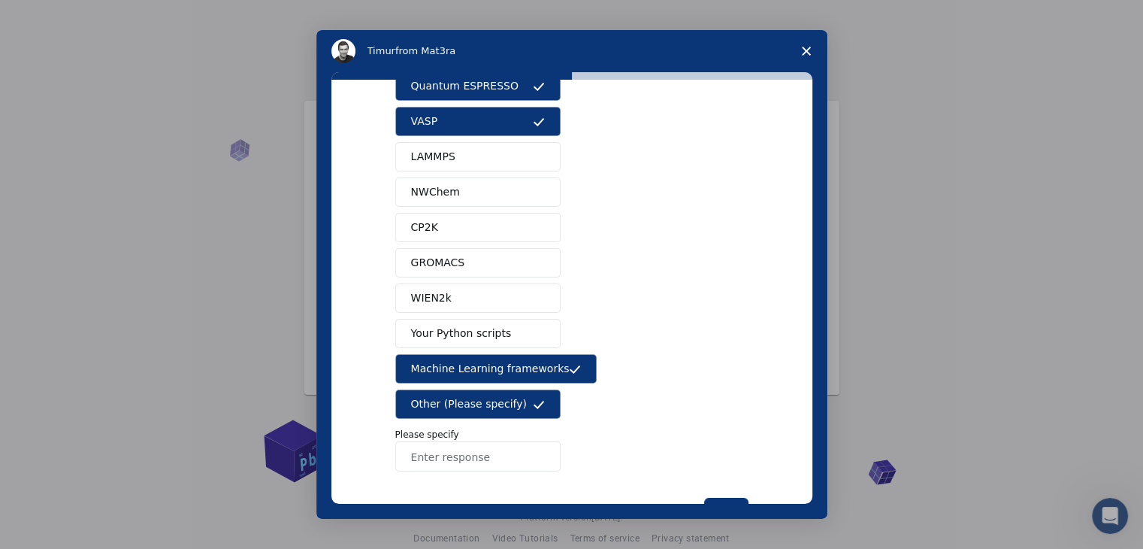
click at [428, 455] on input "Enter response" at bounding box center [477, 456] width 165 height 30
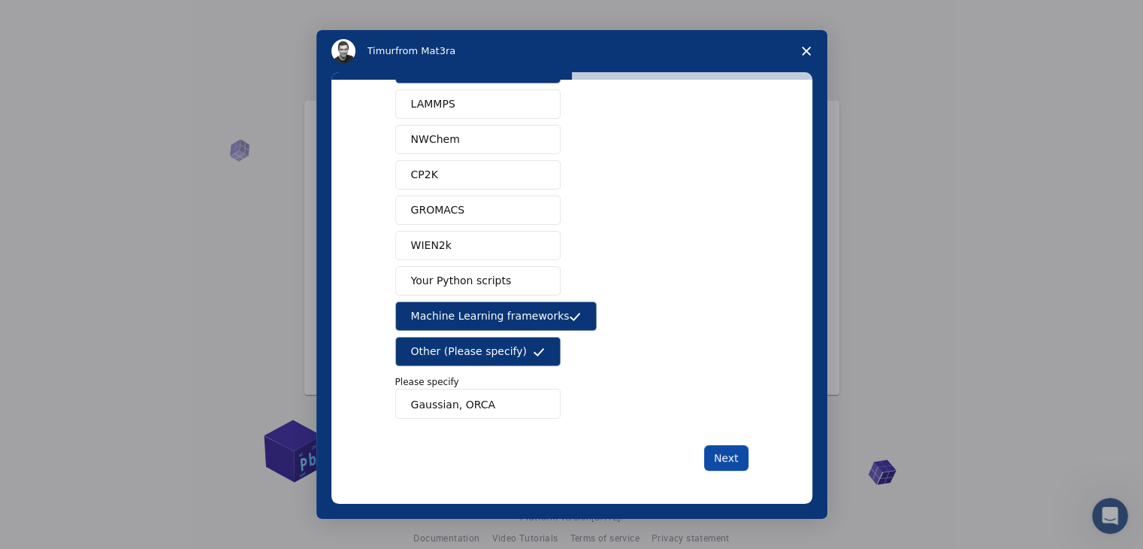
type input "Gaussian, ORCA"
click at [717, 452] on button "Next" at bounding box center [726, 458] width 44 height 26
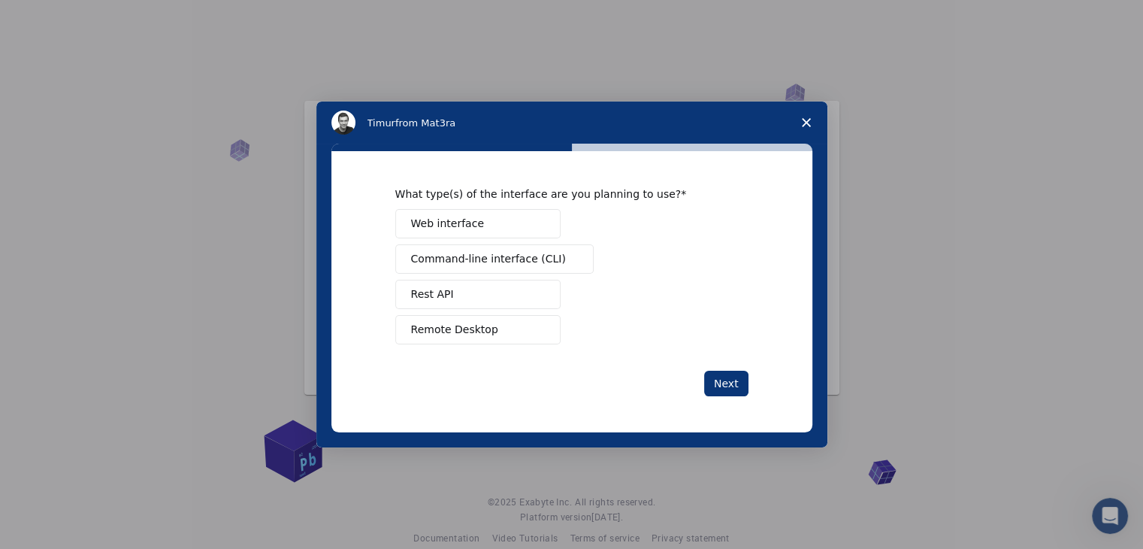
scroll to position [0, 0]
click at [443, 225] on span "Web interface" at bounding box center [447, 224] width 73 height 16
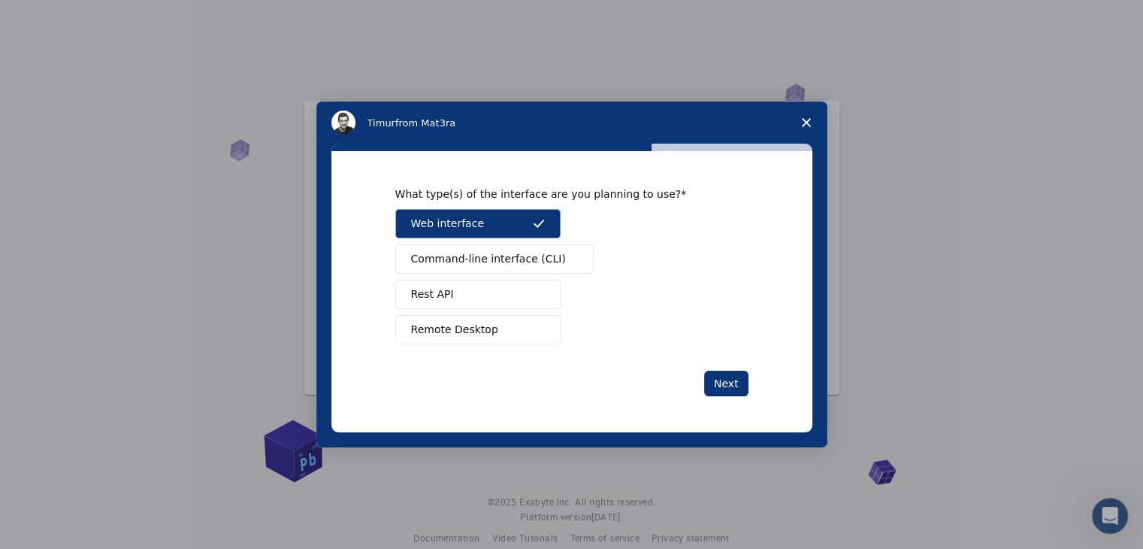
click at [454, 264] on span "Command-line interface (CLI)" at bounding box center [488, 259] width 155 height 16
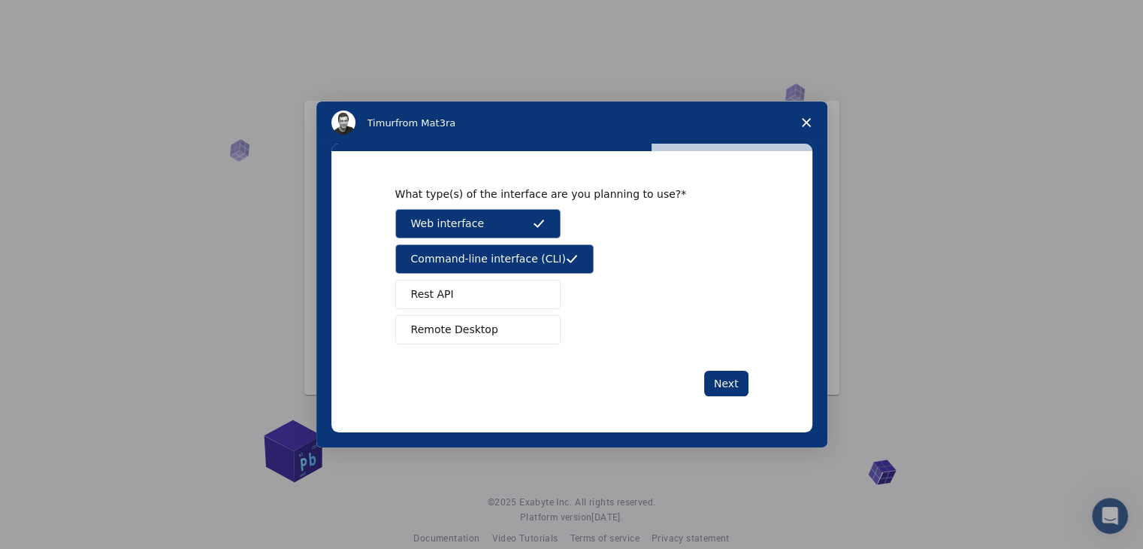
click at [447, 301] on button "Rest API" at bounding box center [477, 294] width 165 height 29
click at [431, 331] on span "Remote Desktop" at bounding box center [454, 330] width 87 height 16
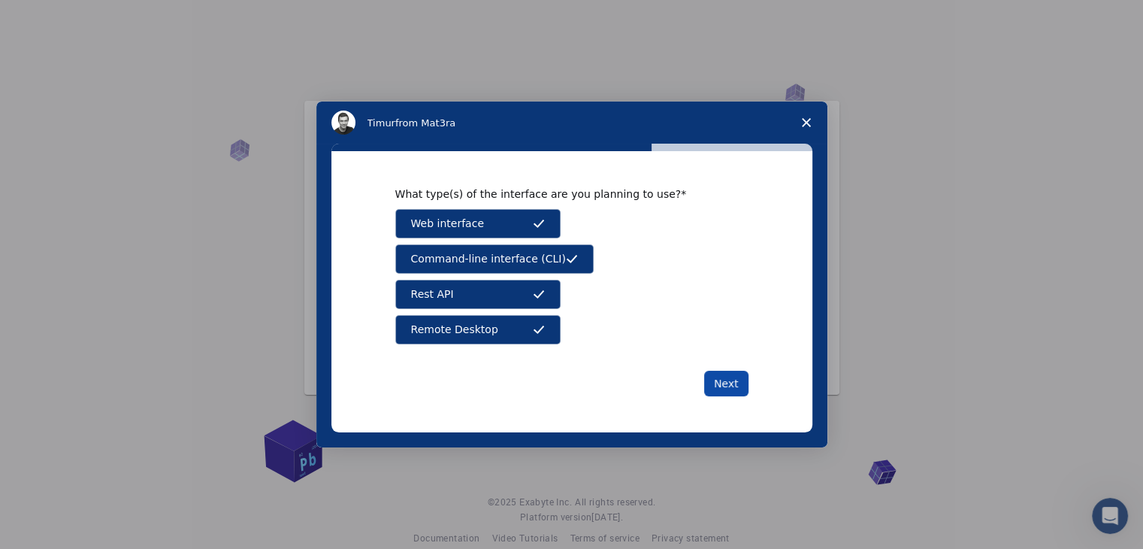
click at [733, 379] on button "Next" at bounding box center [726, 383] width 44 height 26
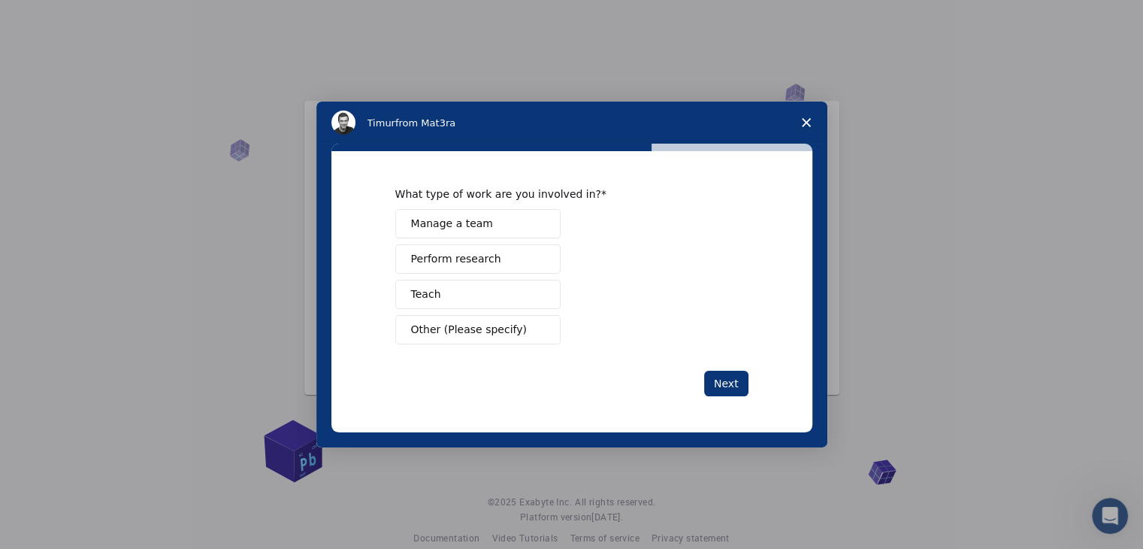
click at [456, 294] on button "Teach" at bounding box center [477, 294] width 165 height 29
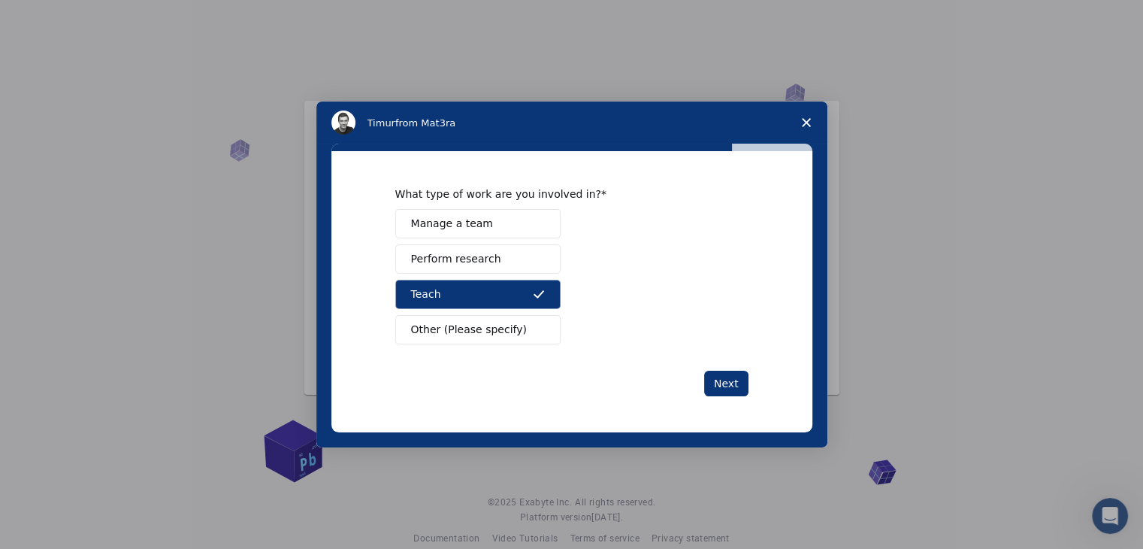
click at [466, 258] on span "Perform research" at bounding box center [456, 259] width 90 height 16
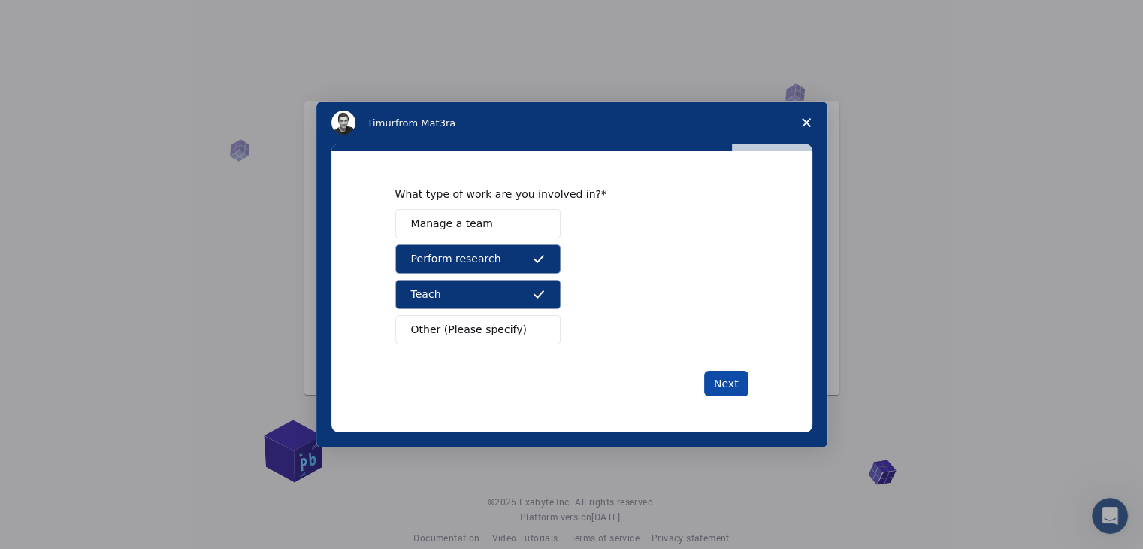
click at [718, 382] on button "Next" at bounding box center [726, 383] width 44 height 26
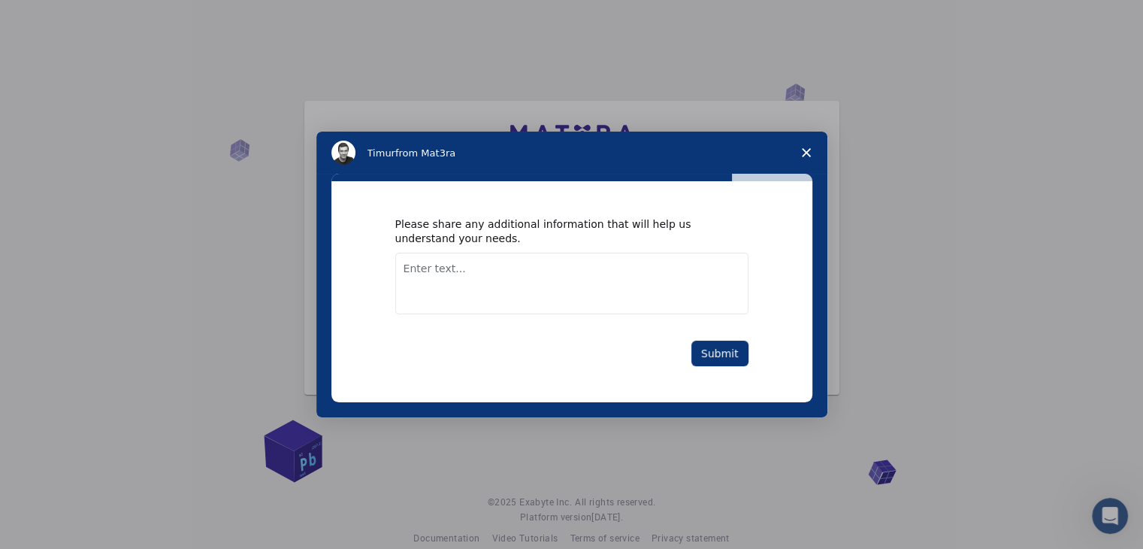
click at [422, 270] on textarea "Enter text..." at bounding box center [571, 283] width 353 height 62
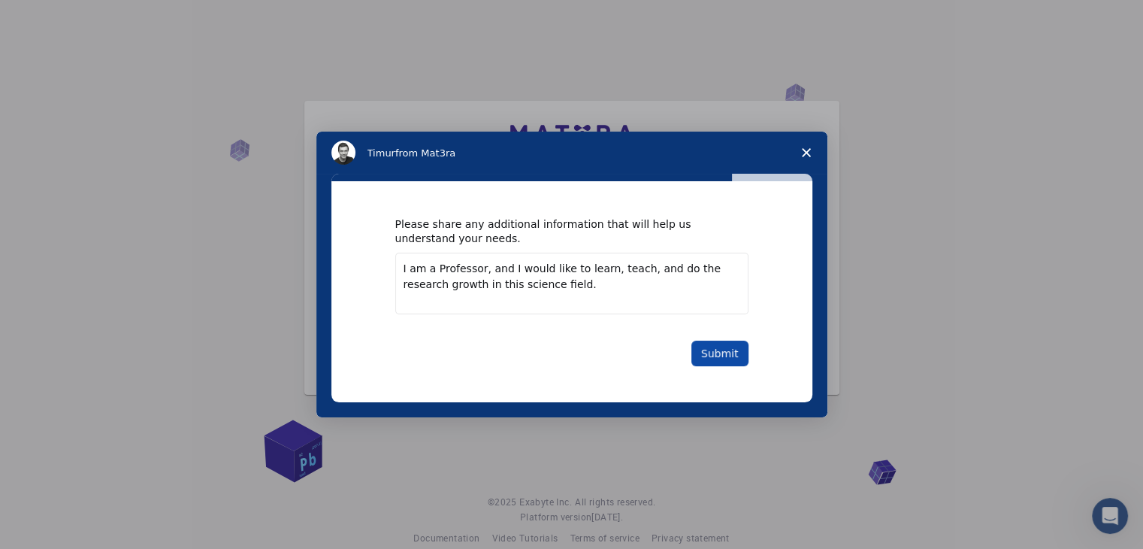
type textarea "I am a Professor, and I would like to learn, teach, and do the research growth …"
click at [720, 343] on button "Submit" at bounding box center [719, 353] width 57 height 26
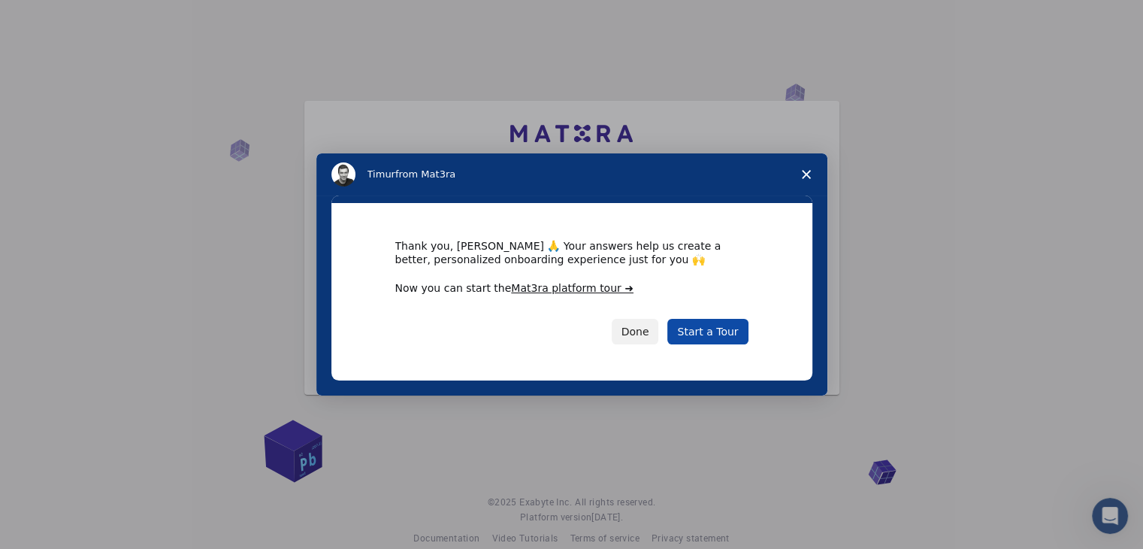
click at [706, 325] on link "Start a Tour" at bounding box center [707, 332] width 80 height 26
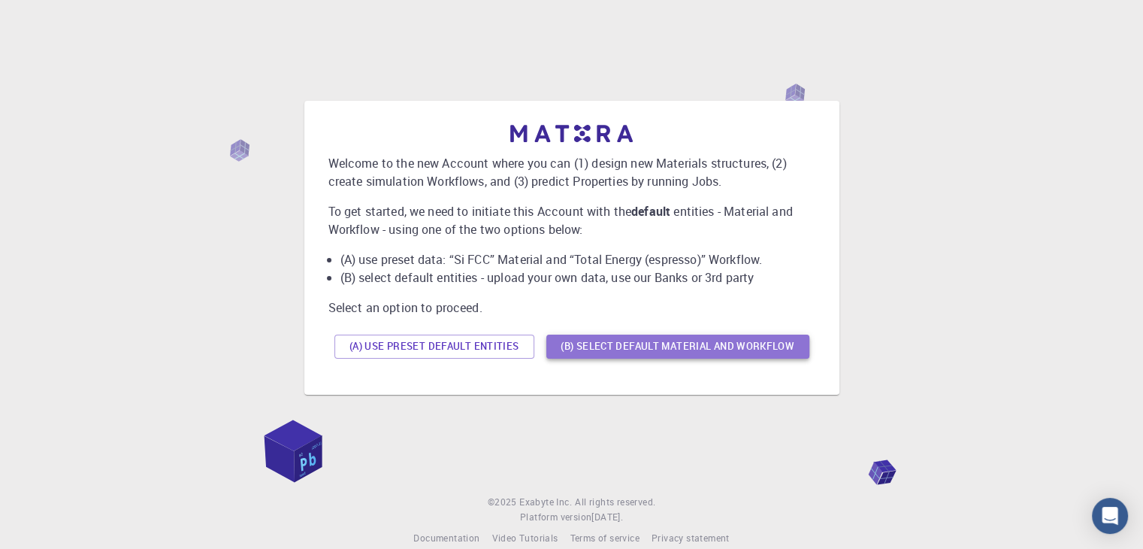
click at [652, 345] on button "(B) Select default material and workflow" at bounding box center [677, 346] width 263 height 24
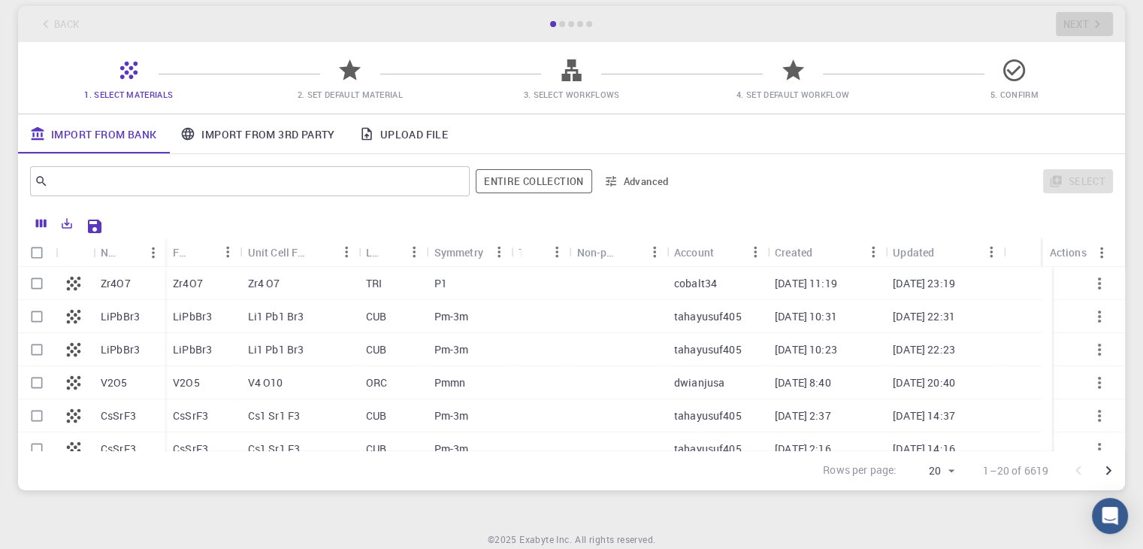
click at [664, 21] on div "Back Next" at bounding box center [571, 24] width 1107 height 36
click at [561, 23] on div at bounding box center [562, 24] width 6 height 6
click at [576, 26] on div at bounding box center [571, 24] width 45 height 6
click at [608, 29] on div "Back Next" at bounding box center [571, 24] width 1107 height 36
